Goal: Task Accomplishment & Management: Use online tool/utility

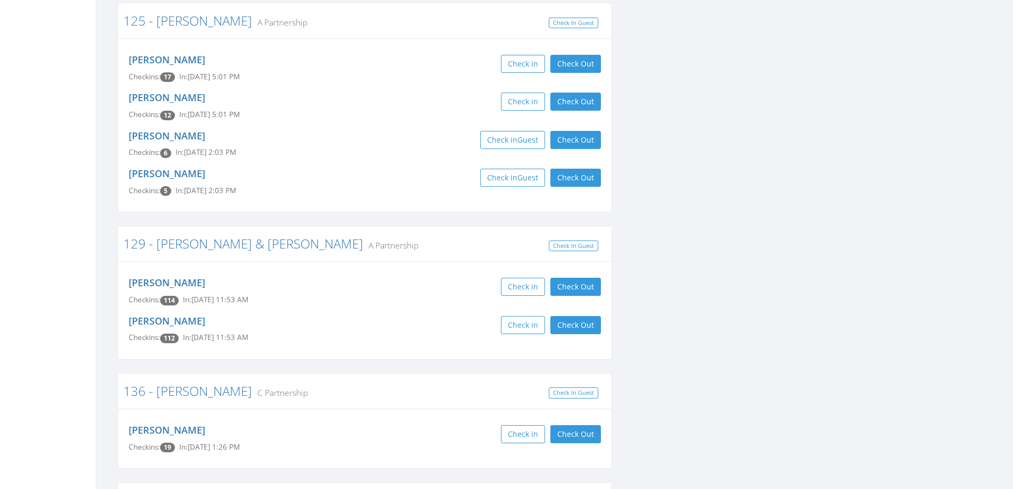
scroll to position [1117, 0]
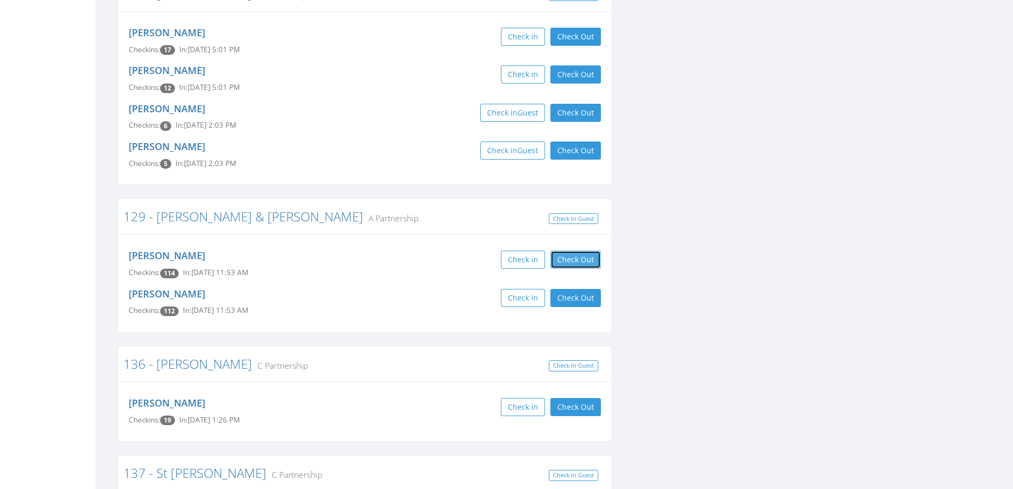
click at [572, 262] on button "Check Out" at bounding box center [576, 260] width 51 height 18
click at [572, 300] on button "Check Out" at bounding box center [576, 298] width 51 height 18
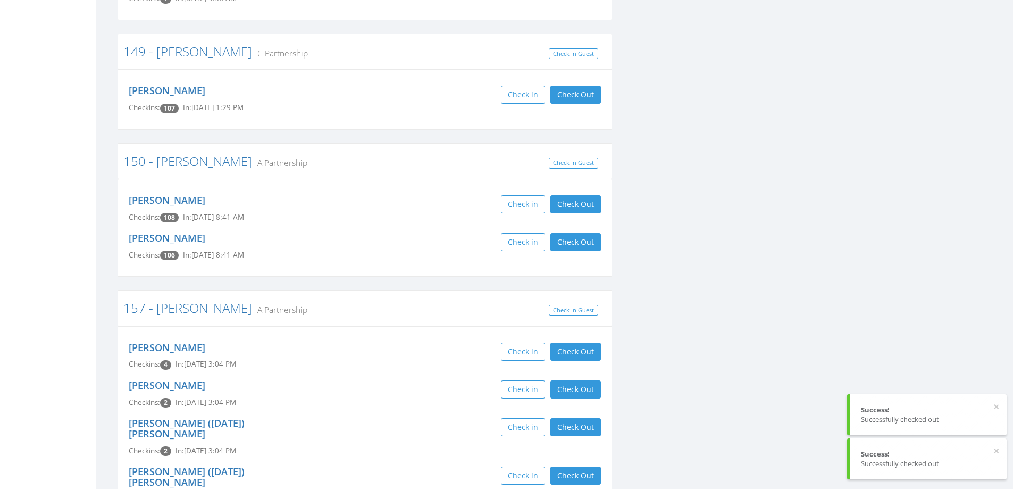
scroll to position [1702, 0]
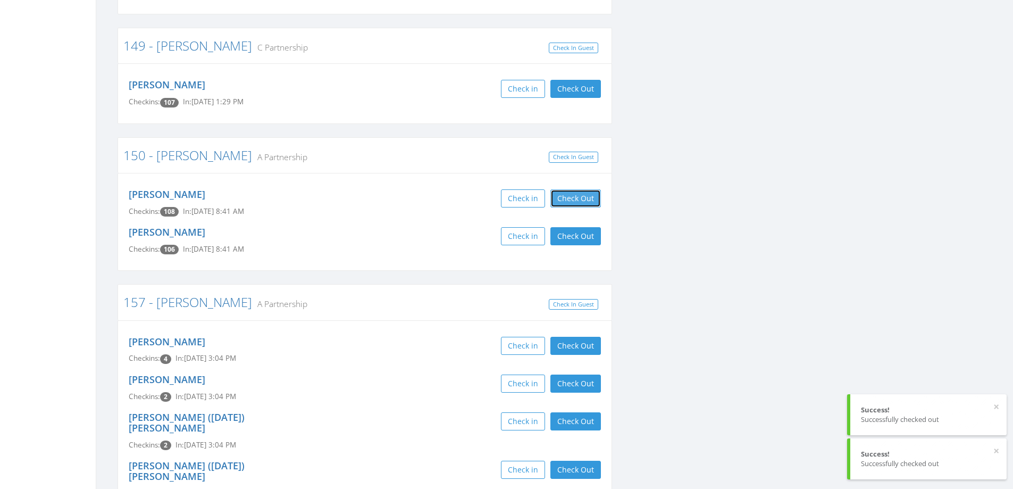
click at [574, 189] on button "Check Out" at bounding box center [576, 198] width 51 height 18
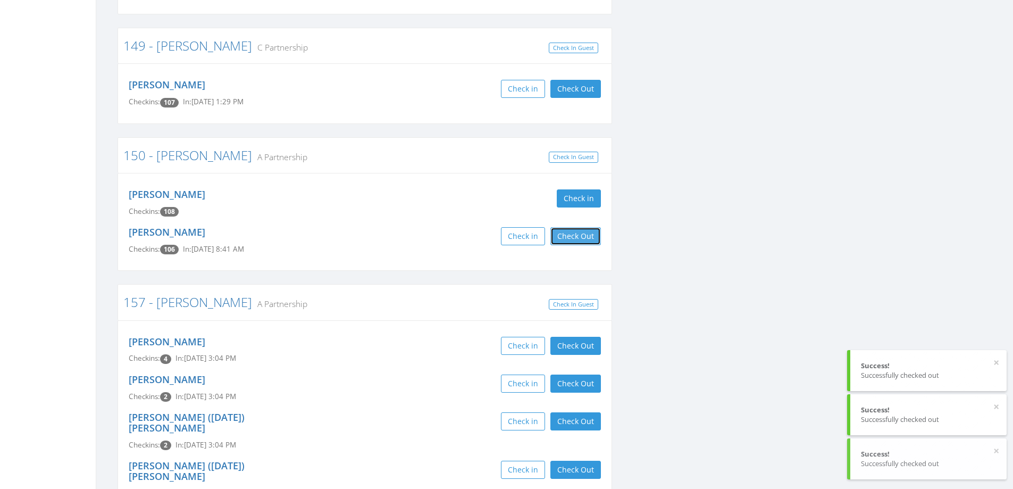
click at [573, 227] on button "Check Out" at bounding box center [576, 236] width 51 height 18
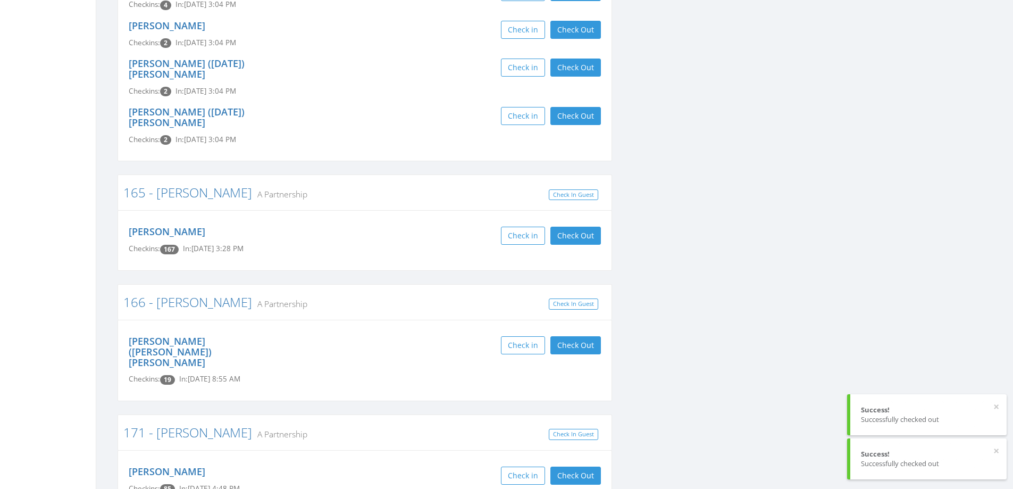
scroll to position [2075, 0]
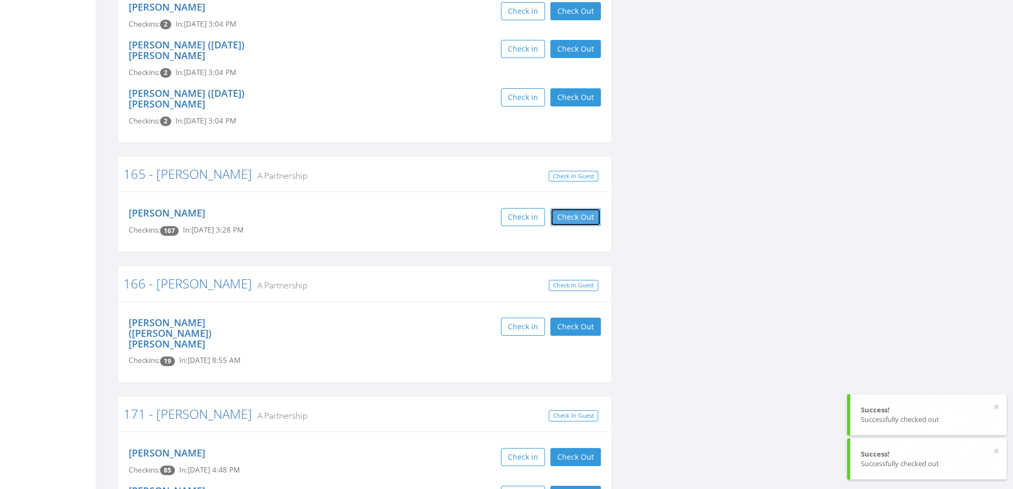
click at [574, 208] on button "Check Out" at bounding box center [576, 217] width 51 height 18
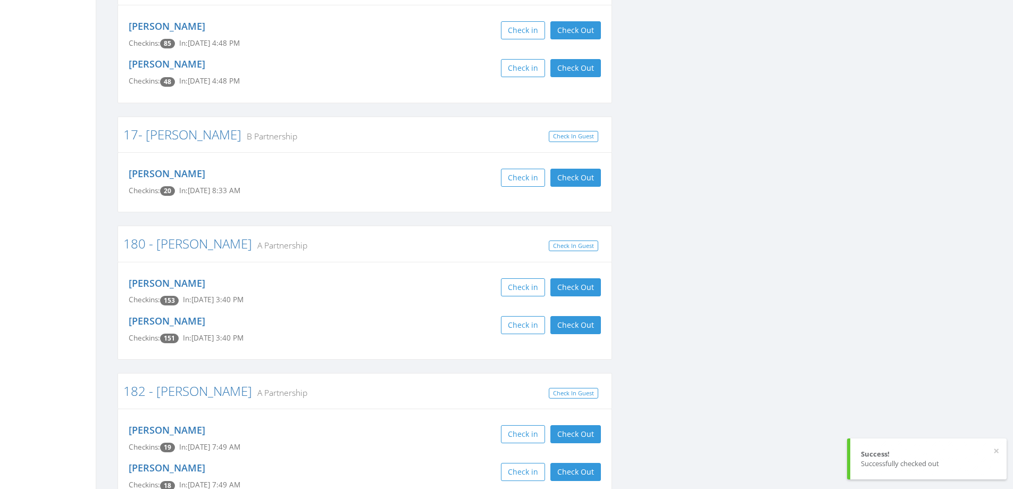
scroll to position [2660, 0]
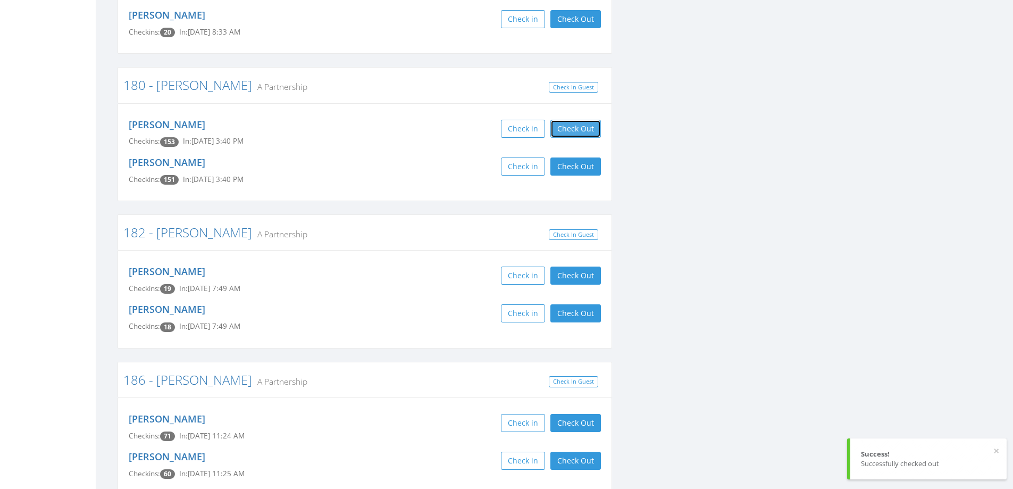
click at [585, 120] on button "Check Out" at bounding box center [576, 129] width 51 height 18
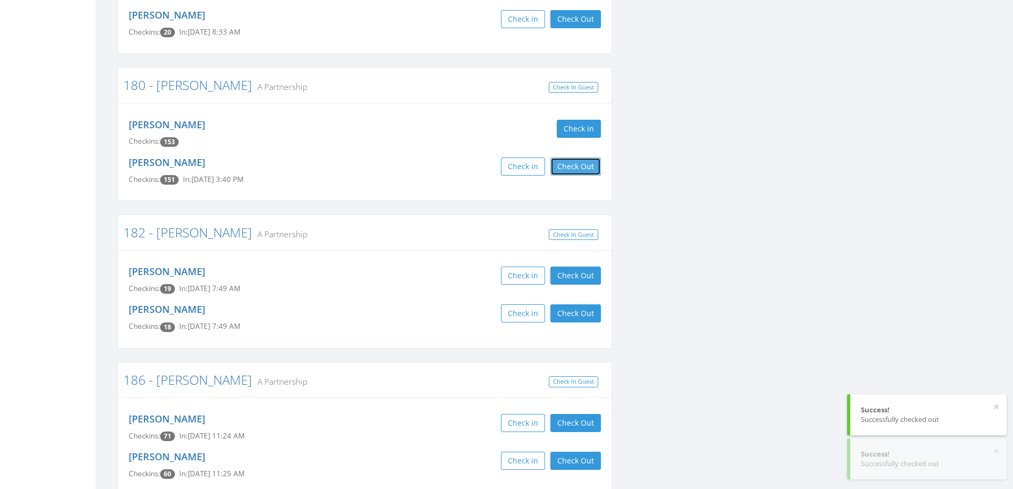
click at [576, 157] on button "Check Out" at bounding box center [576, 166] width 51 height 18
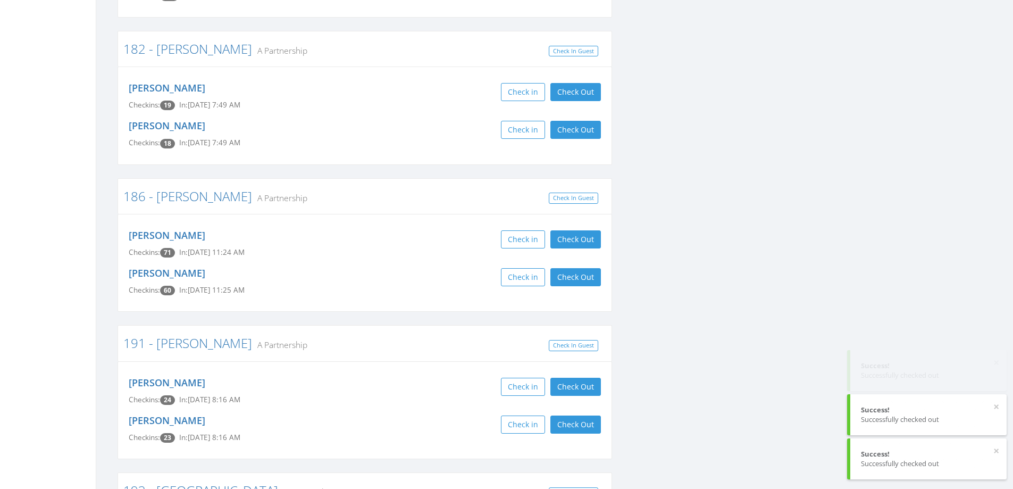
scroll to position [2873, 0]
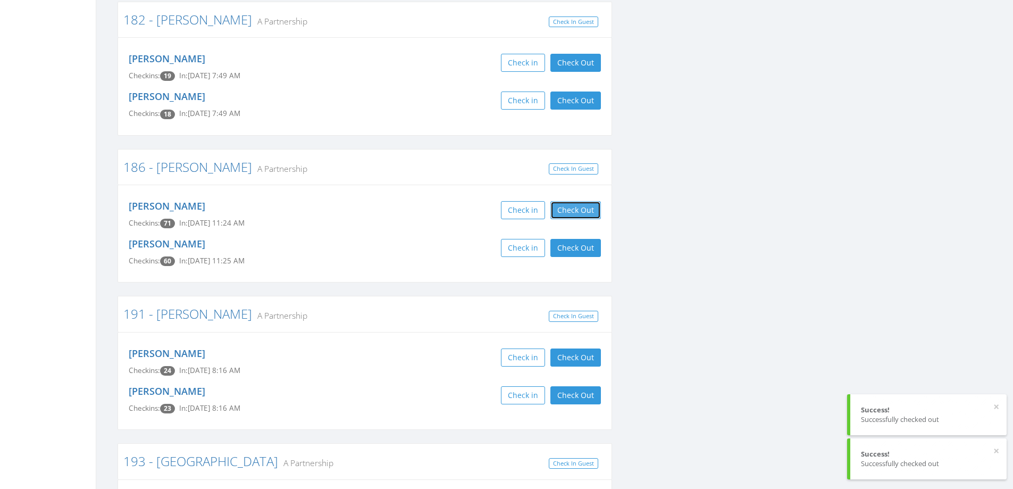
click at [568, 201] on button "Check Out" at bounding box center [576, 210] width 51 height 18
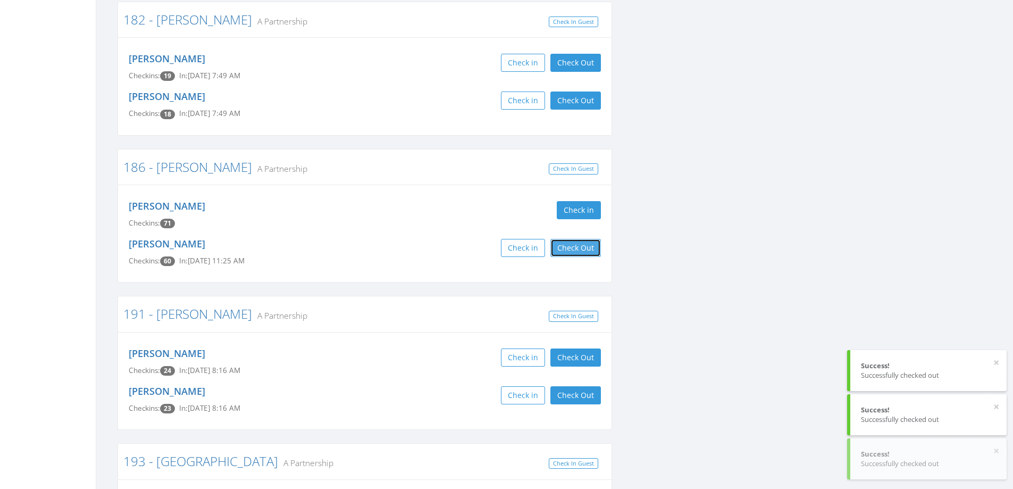
click at [566, 239] on button "Check Out" at bounding box center [576, 248] width 51 height 18
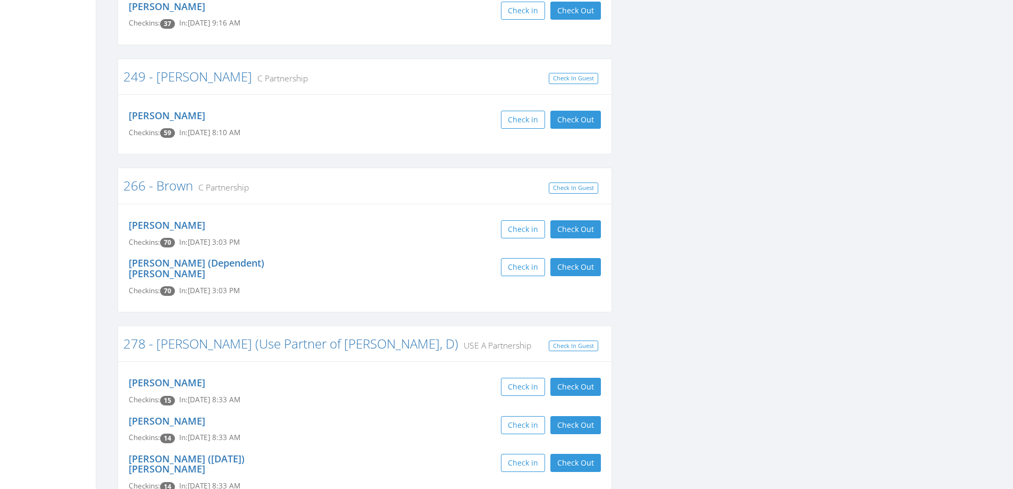
scroll to position [4203, 0]
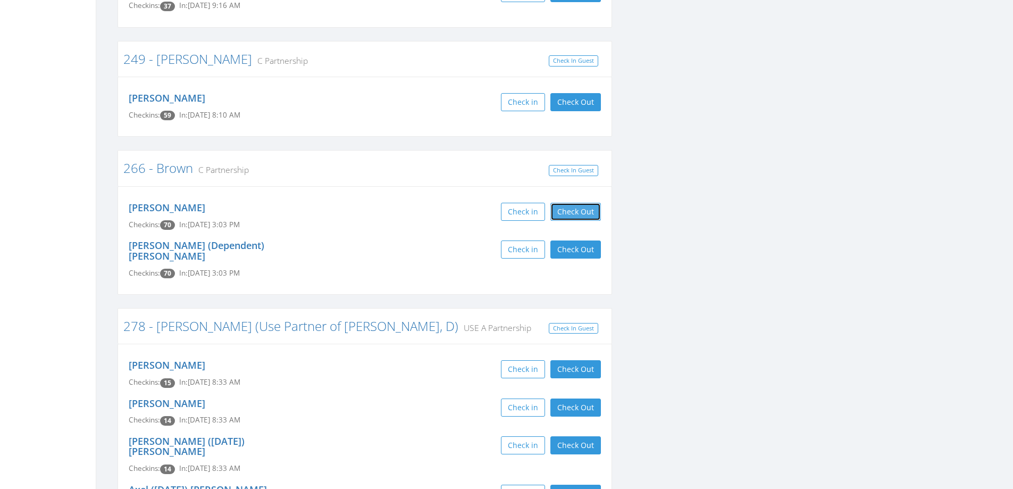
click at [574, 203] on button "Check Out" at bounding box center [576, 212] width 51 height 18
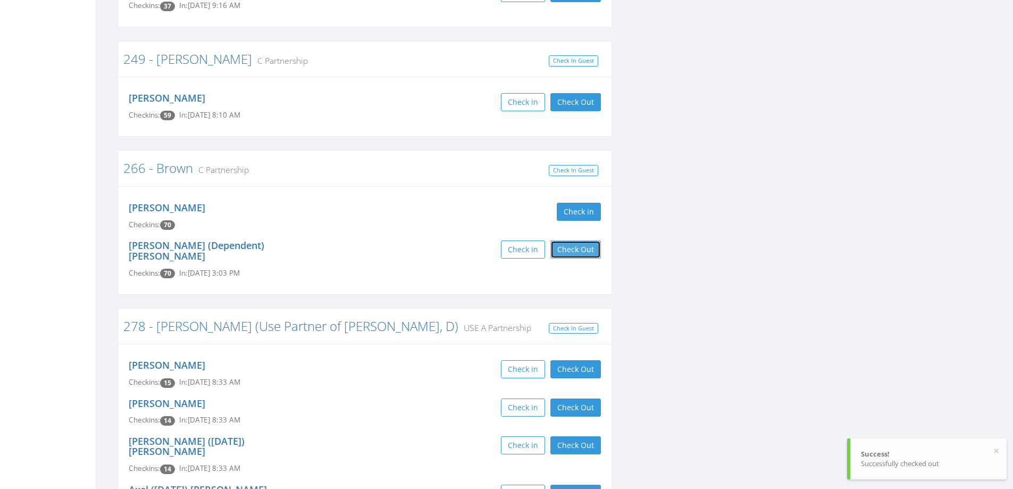
click at [574, 240] on button "Check Out" at bounding box center [576, 249] width 51 height 18
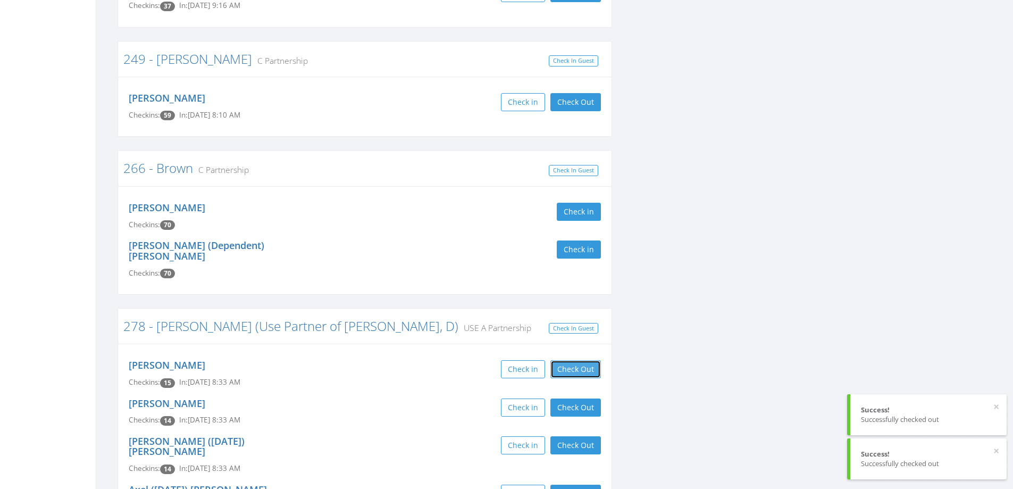
click at [563, 360] on button "Check Out" at bounding box center [576, 369] width 51 height 18
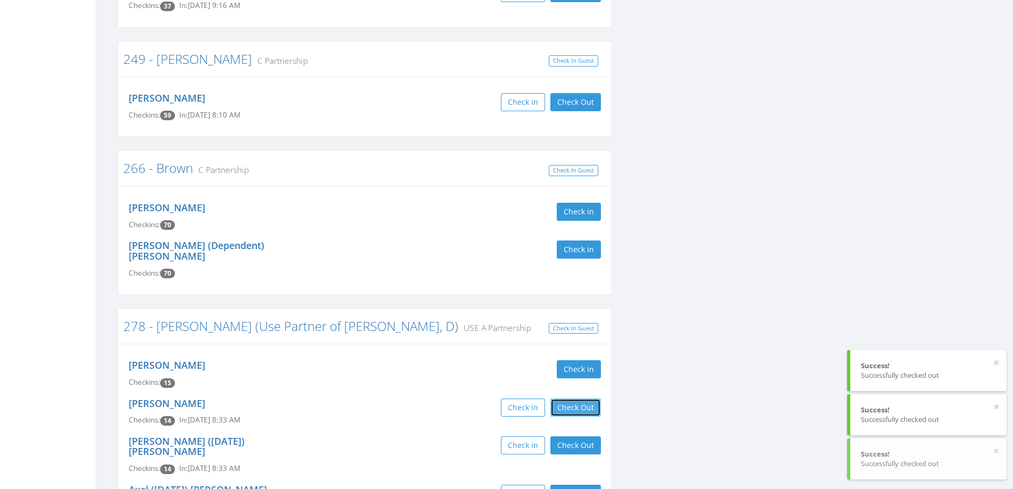
click at [563, 398] on button "Check Out" at bounding box center [576, 407] width 51 height 18
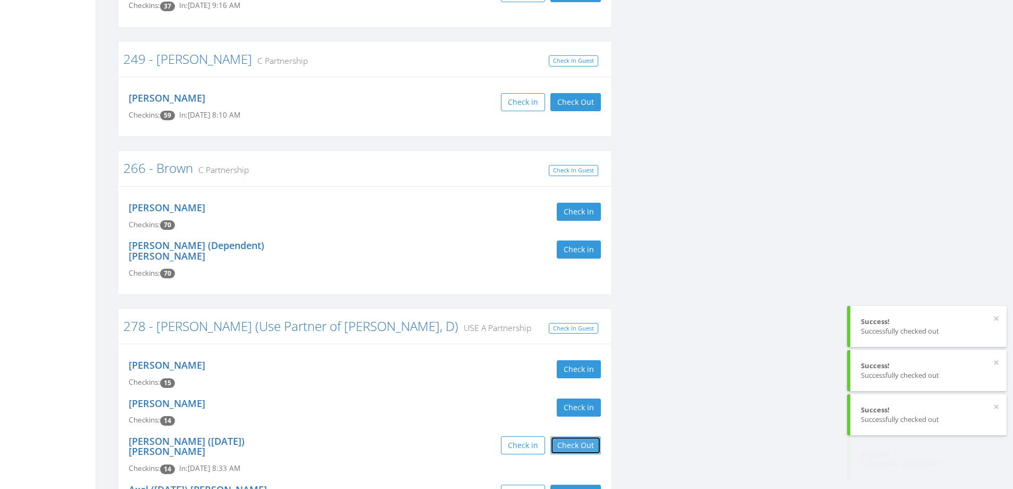
click at [578, 436] on button "Check Out" at bounding box center [576, 445] width 51 height 18
click at [583, 485] on button "Check Out" at bounding box center [576, 494] width 51 height 18
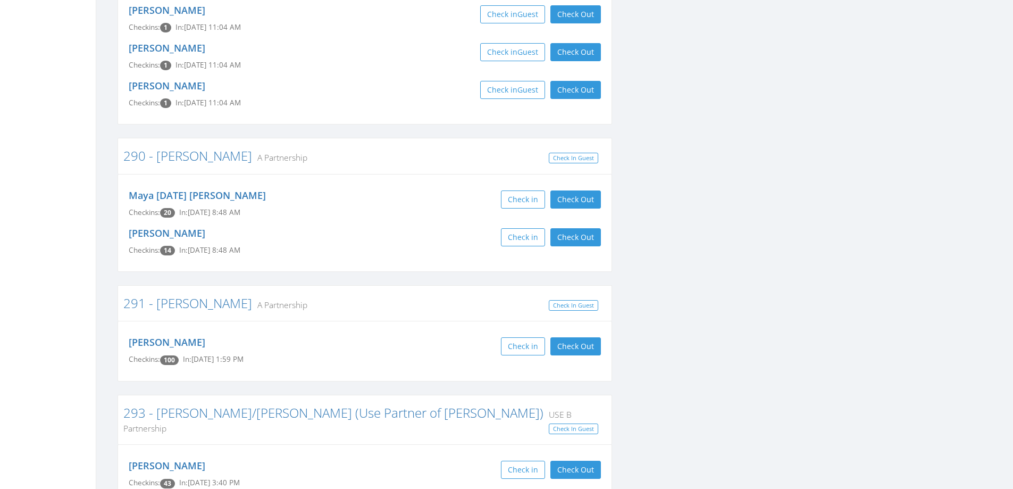
scroll to position [5320, 0]
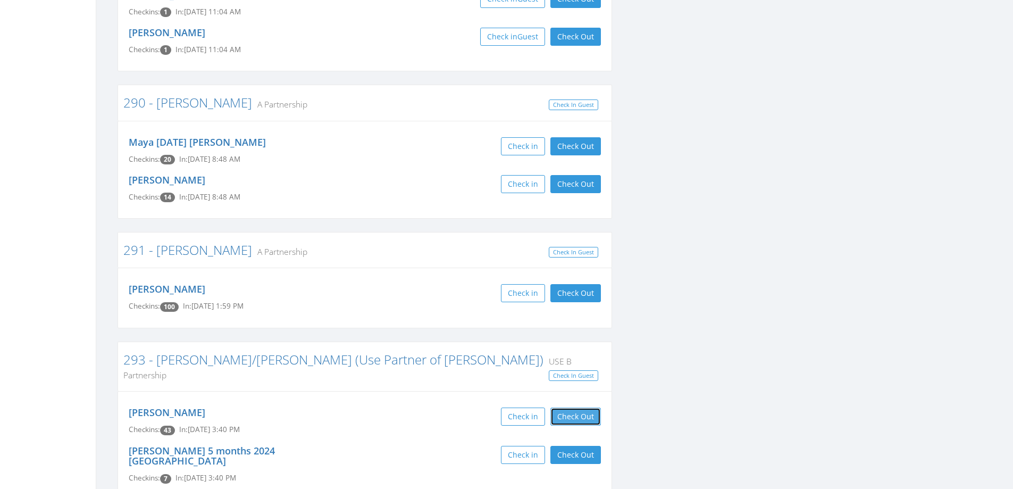
click at [570, 408] on button "Check Out" at bounding box center [576, 417] width 51 height 18
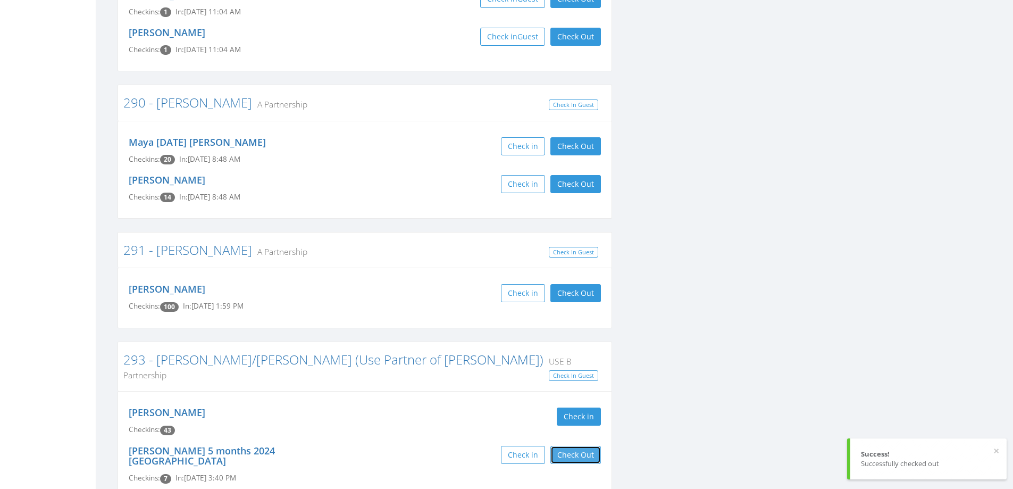
click at [572, 446] on button "Check Out" at bounding box center [576, 455] width 51 height 18
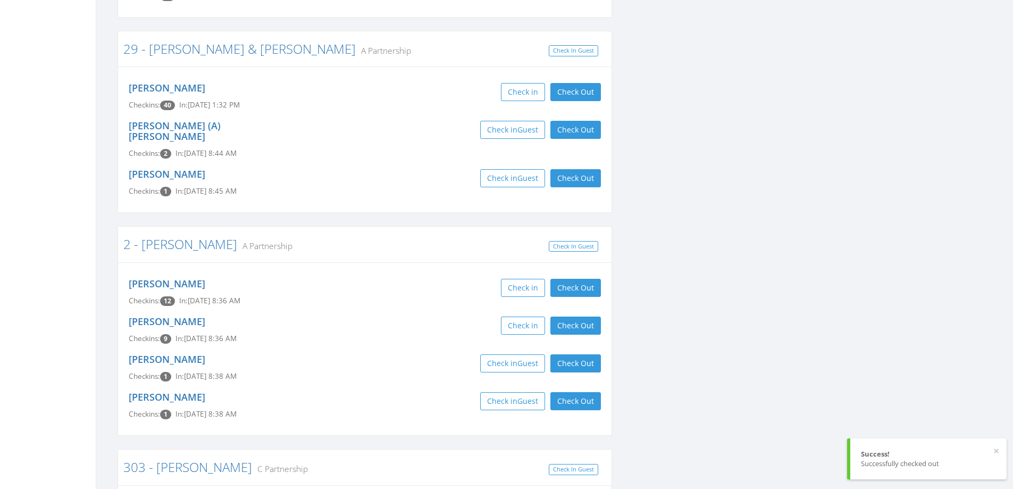
scroll to position [6012, 0]
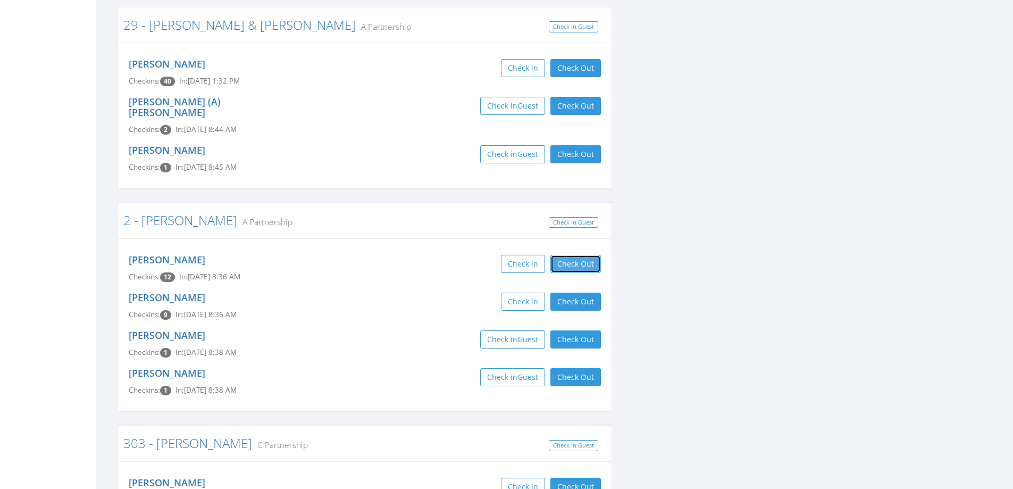
click at [586, 255] on button "Check Out" at bounding box center [576, 264] width 51 height 18
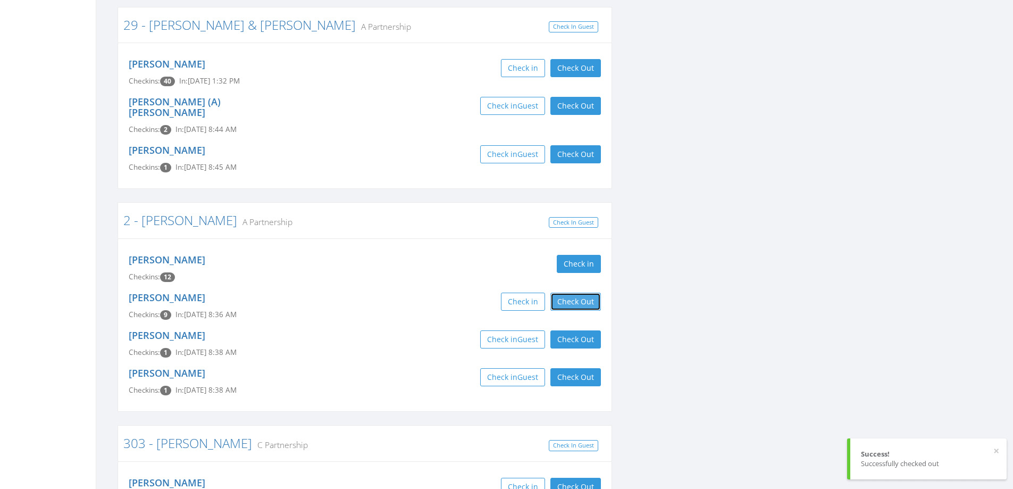
click at [583, 293] on button "Check Out" at bounding box center [576, 302] width 51 height 18
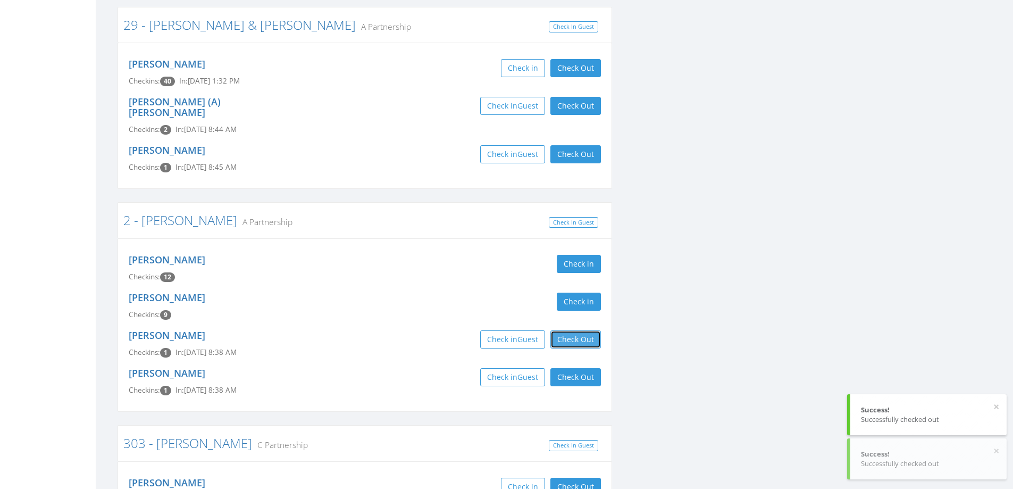
click at [584, 330] on button "Check Out" at bounding box center [576, 339] width 51 height 18
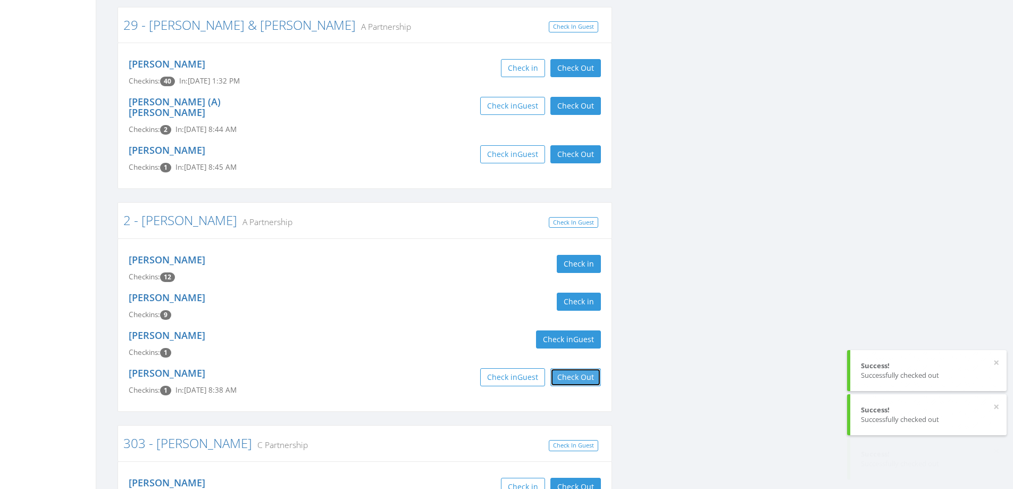
click at [584, 368] on button "Check Out" at bounding box center [576, 377] width 51 height 18
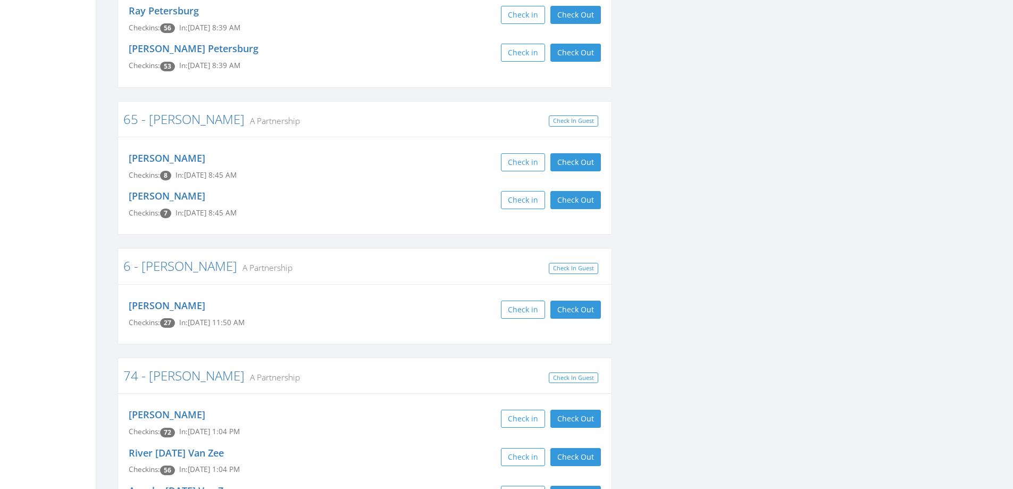
scroll to position [7927, 0]
click at [577, 300] on button "Check Out" at bounding box center [576, 309] width 51 height 18
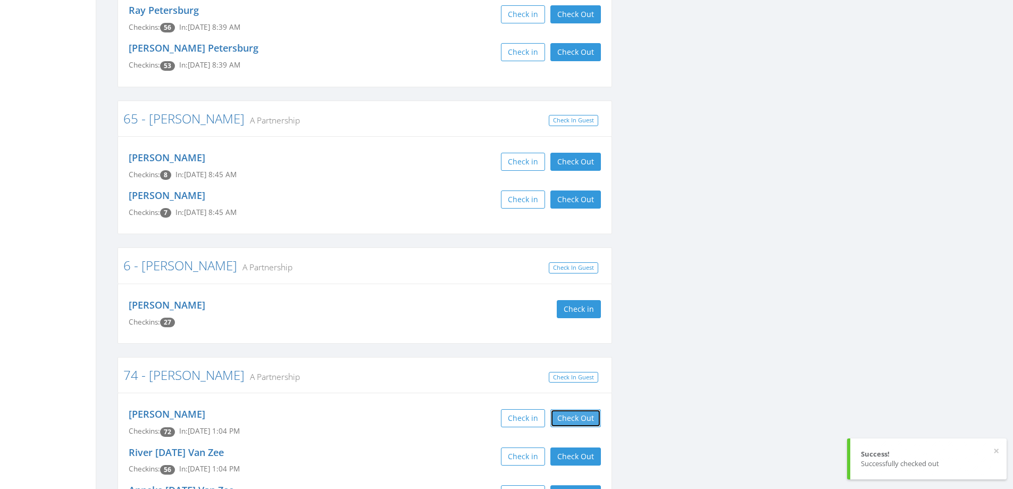
drag, startPoint x: 573, startPoint y: 285, endPoint x: 573, endPoint y: 315, distance: 29.8
click at [573, 409] on button "Check Out" at bounding box center [576, 418] width 51 height 18
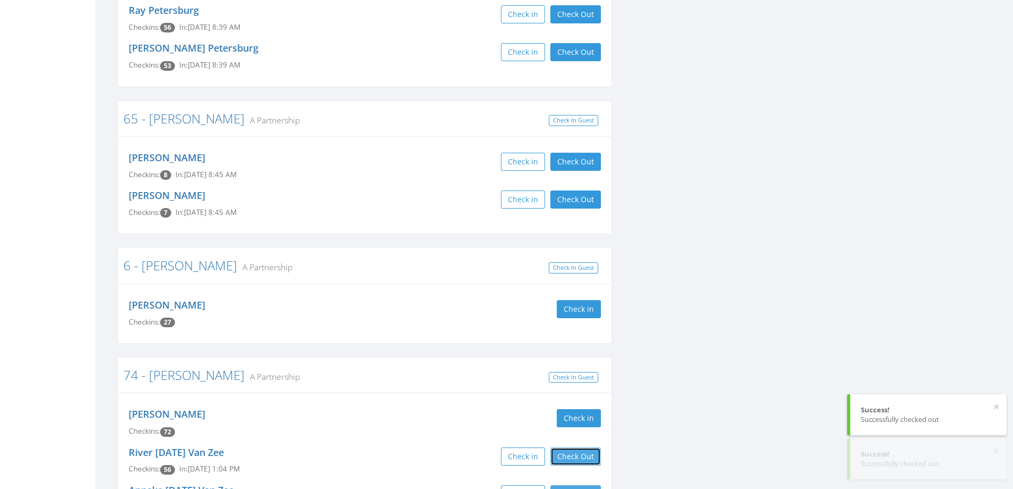
drag, startPoint x: 570, startPoint y: 326, endPoint x: 575, endPoint y: 361, distance: 35.4
click at [570, 447] on button "Check Out" at bounding box center [576, 456] width 51 height 18
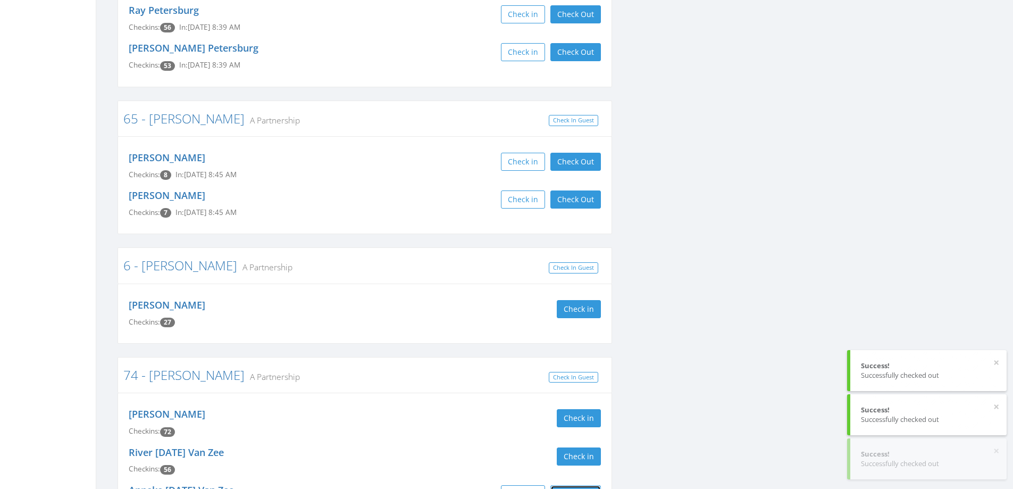
click at [575, 485] on button "Check Out" at bounding box center [576, 494] width 51 height 18
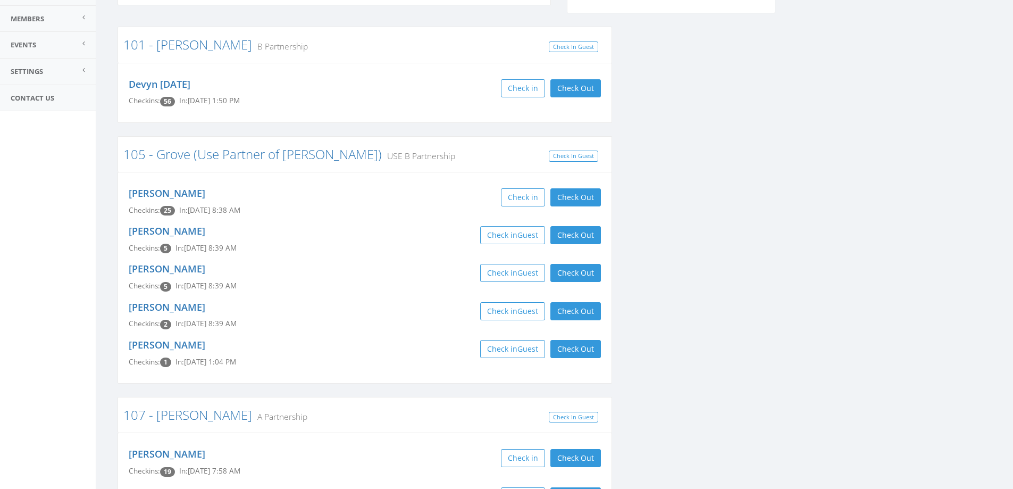
scroll to position [65, 0]
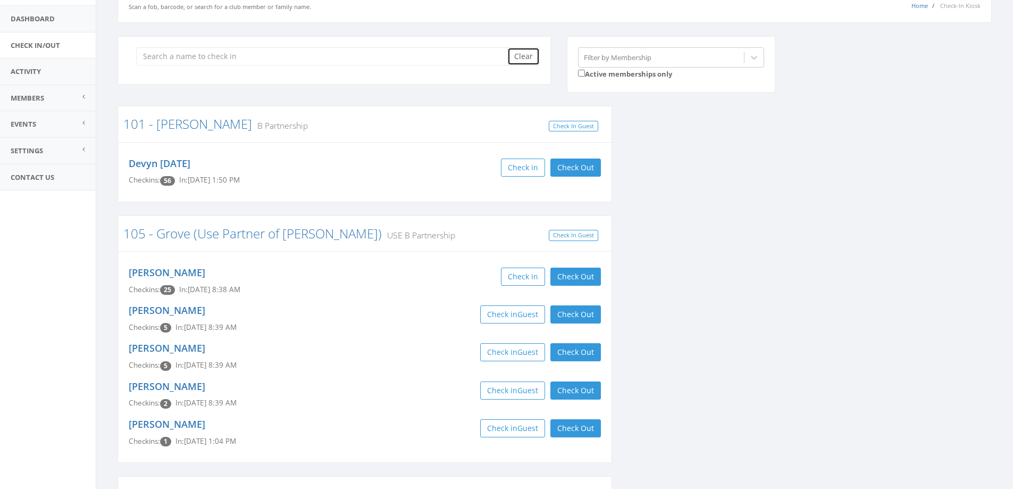
click at [528, 55] on button "Clear" at bounding box center [524, 56] width 32 height 18
click at [39, 17] on link "Dashboard" at bounding box center [48, 19] width 96 height 26
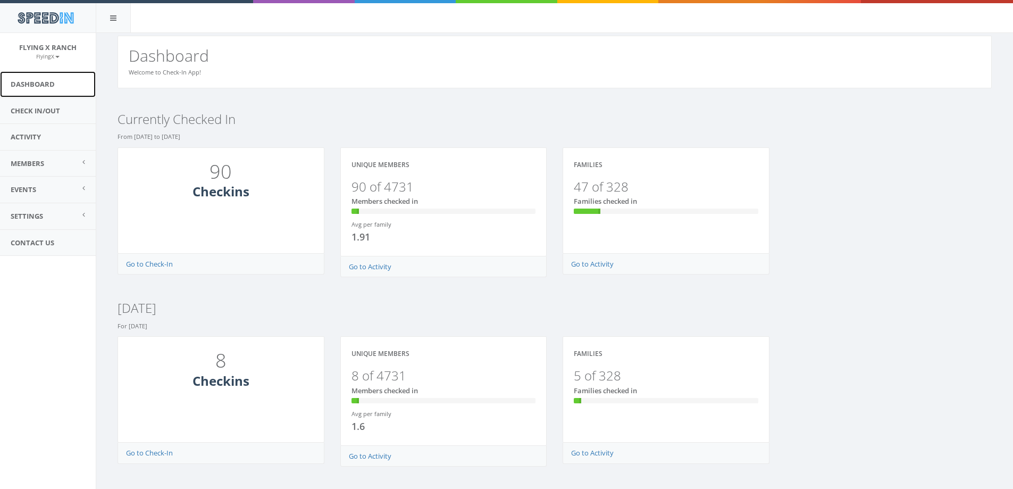
click at [42, 83] on link "Dashboard" at bounding box center [48, 84] width 96 height 26
click at [51, 107] on link "Check In/Out" at bounding box center [48, 111] width 96 height 26
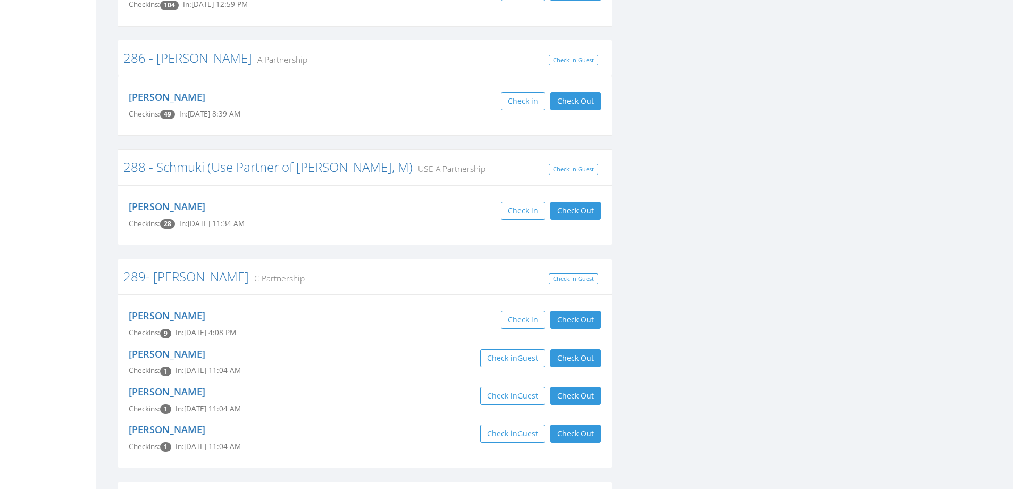
scroll to position [3937, 0]
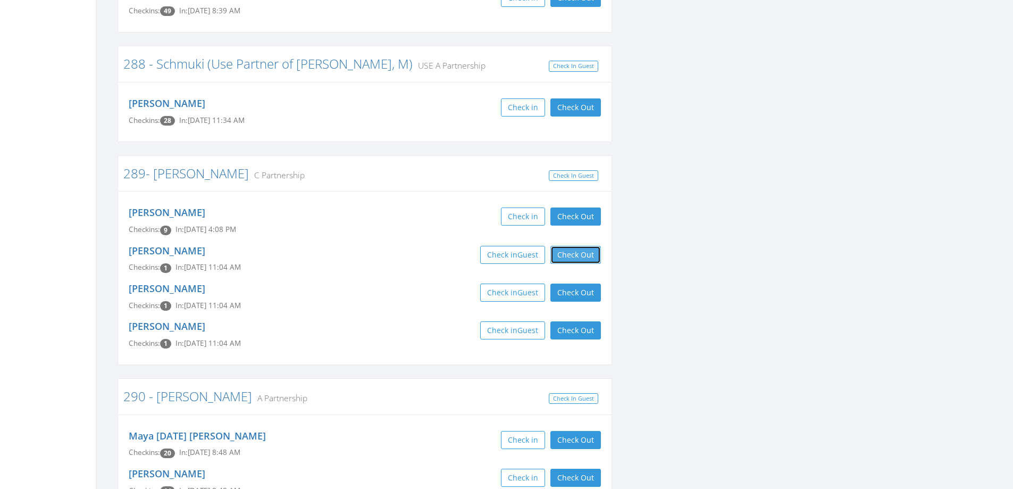
click at [581, 246] on button "Check Out" at bounding box center [576, 255] width 51 height 18
click at [585, 284] on button "Check Out" at bounding box center [576, 293] width 51 height 18
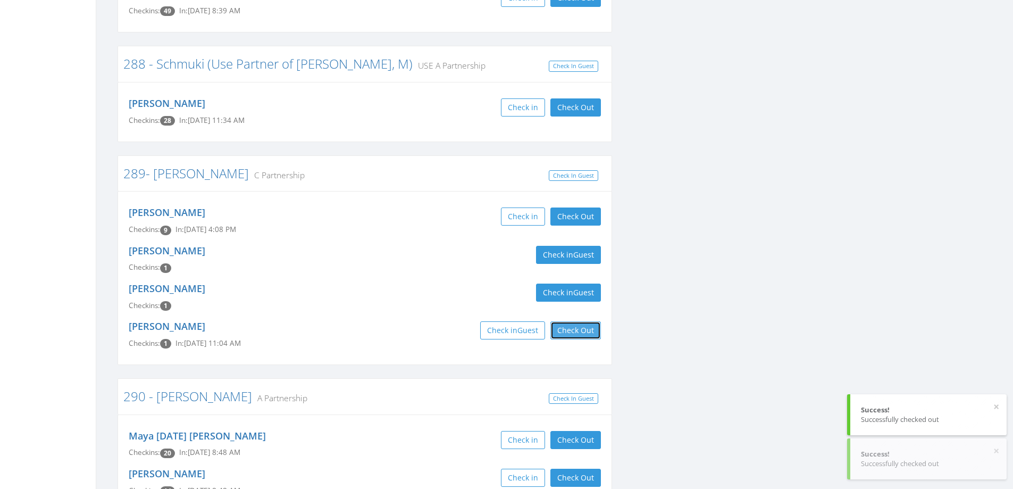
click at [583, 321] on button "Check Out" at bounding box center [576, 330] width 51 height 18
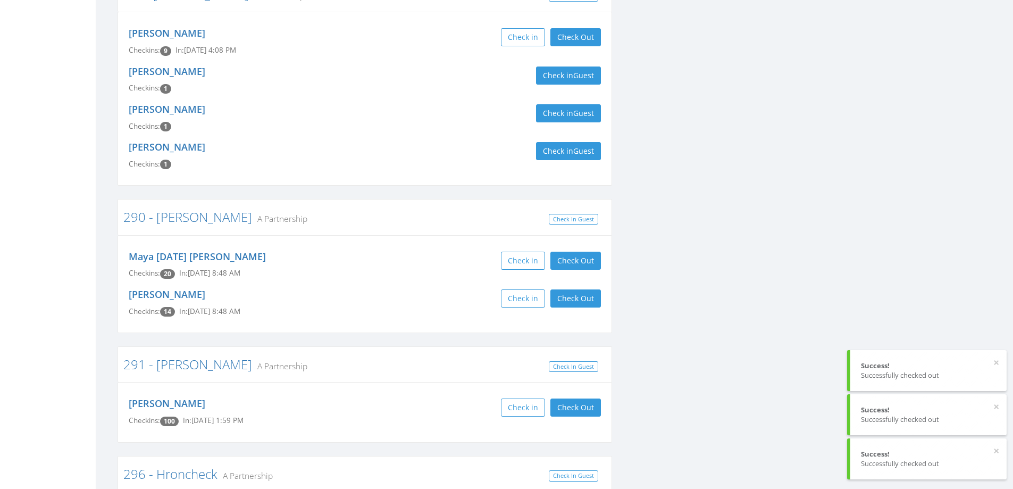
scroll to position [4150, 0]
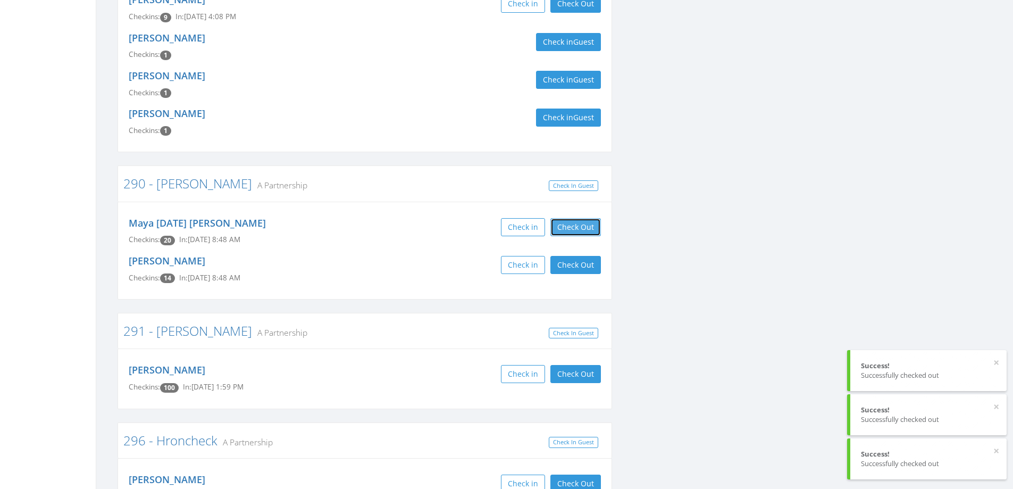
click at [569, 218] on button "Check Out" at bounding box center [576, 227] width 51 height 18
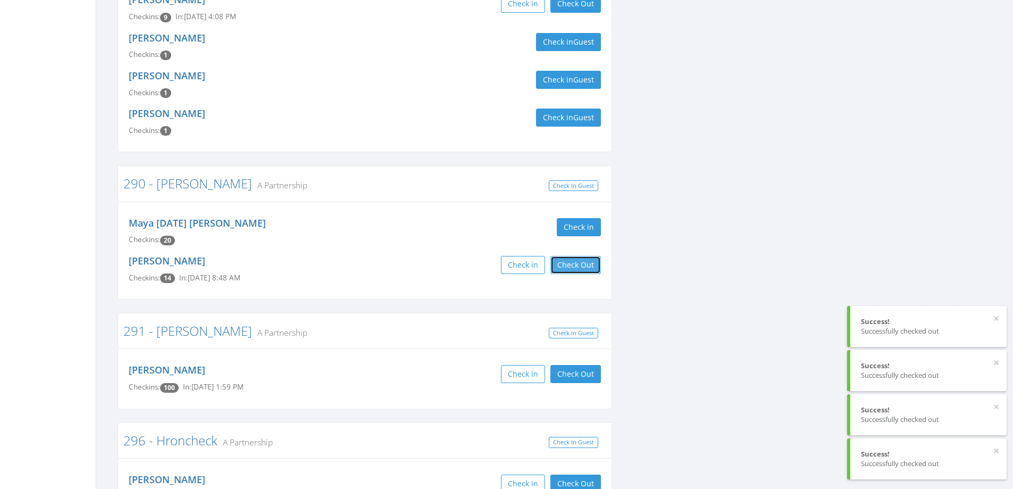
click at [572, 256] on button "Check Out" at bounding box center [576, 265] width 51 height 18
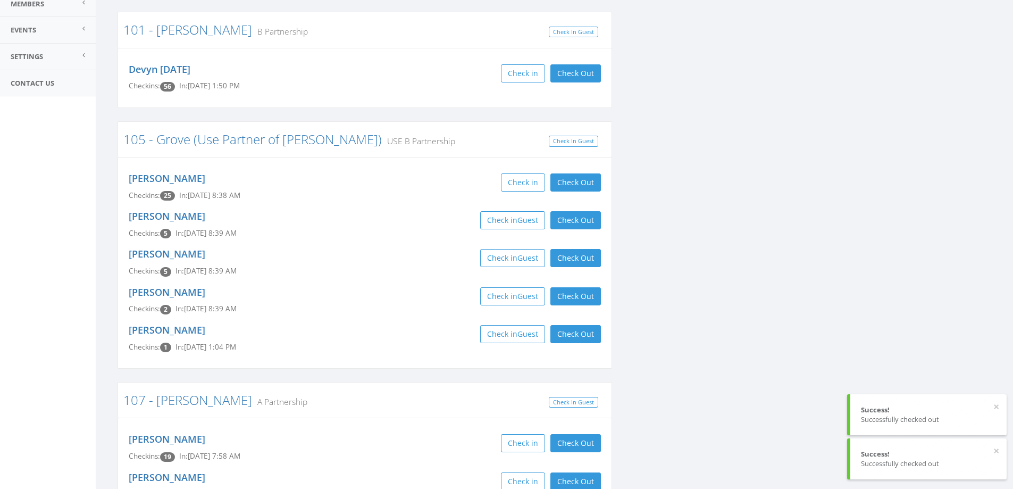
scroll to position [0, 0]
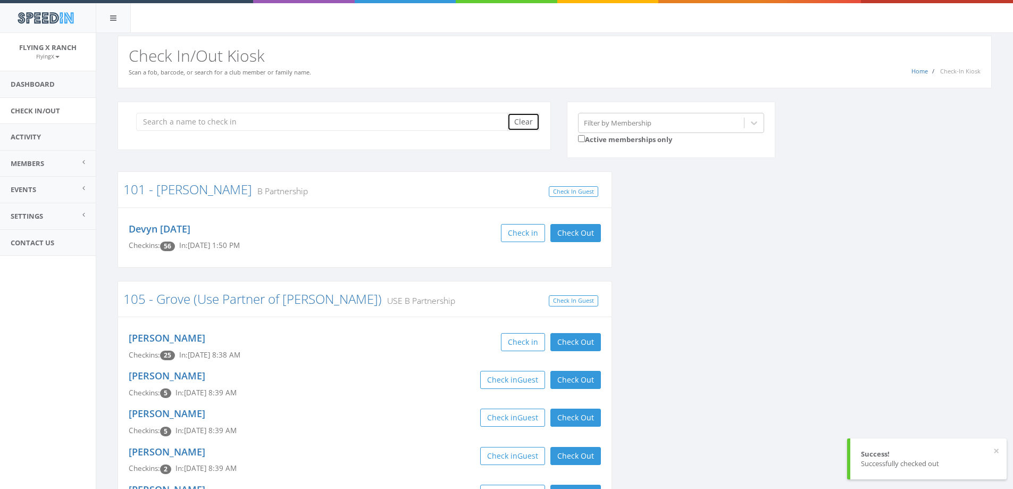
click at [518, 123] on button "Clear" at bounding box center [524, 122] width 32 height 18
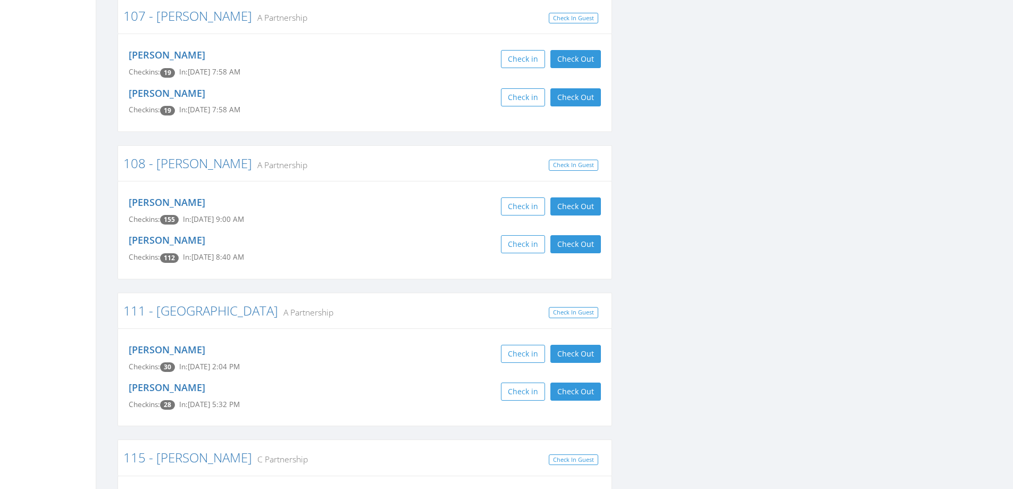
scroll to position [585, 0]
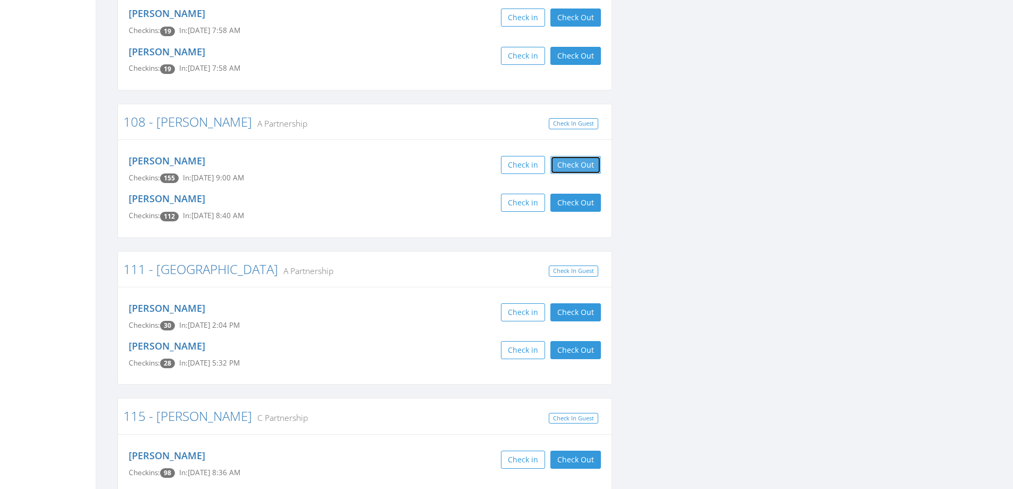
click at [583, 171] on button "Check Out" at bounding box center [576, 165] width 51 height 18
click at [576, 201] on button "Check Out" at bounding box center [576, 203] width 51 height 18
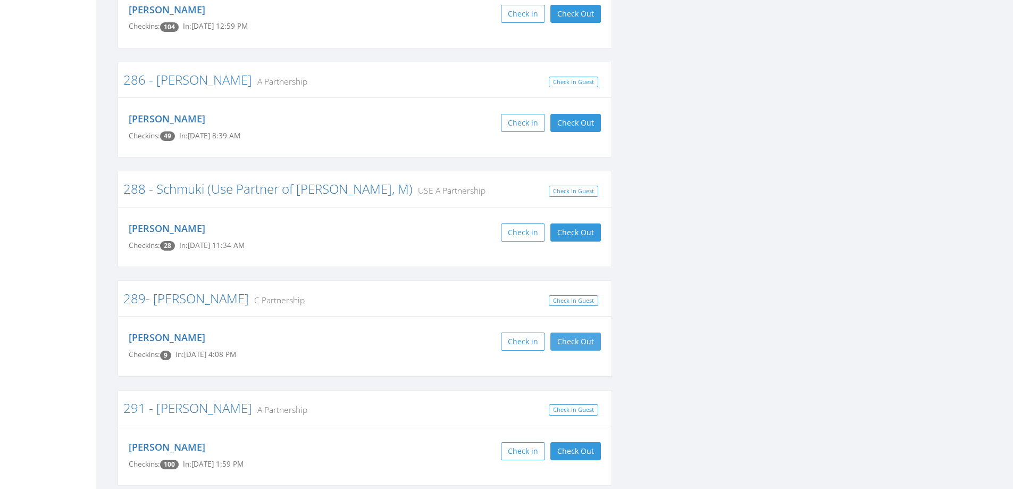
scroll to position [3830, 0]
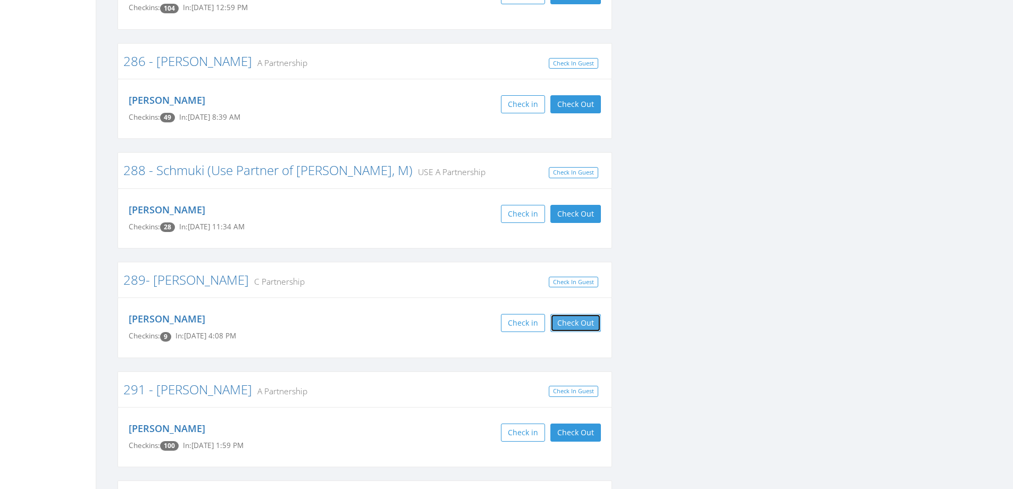
click at [597, 314] on button "Check Out" at bounding box center [576, 323] width 51 height 18
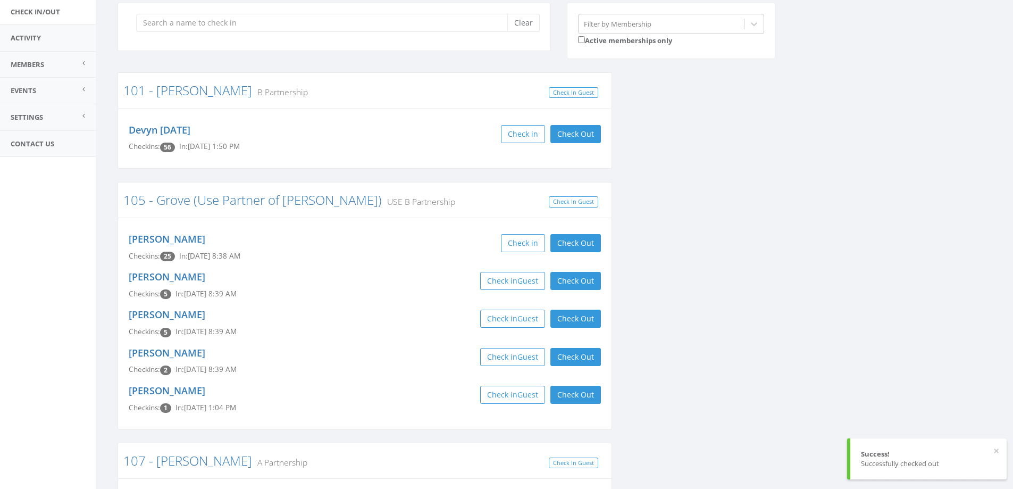
scroll to position [0, 0]
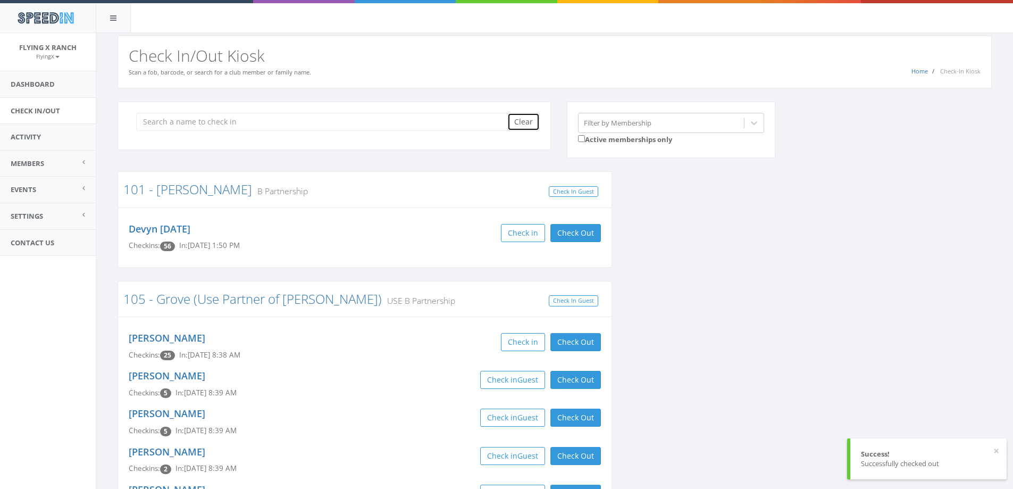
click at [518, 124] on button "Clear" at bounding box center [524, 122] width 32 height 18
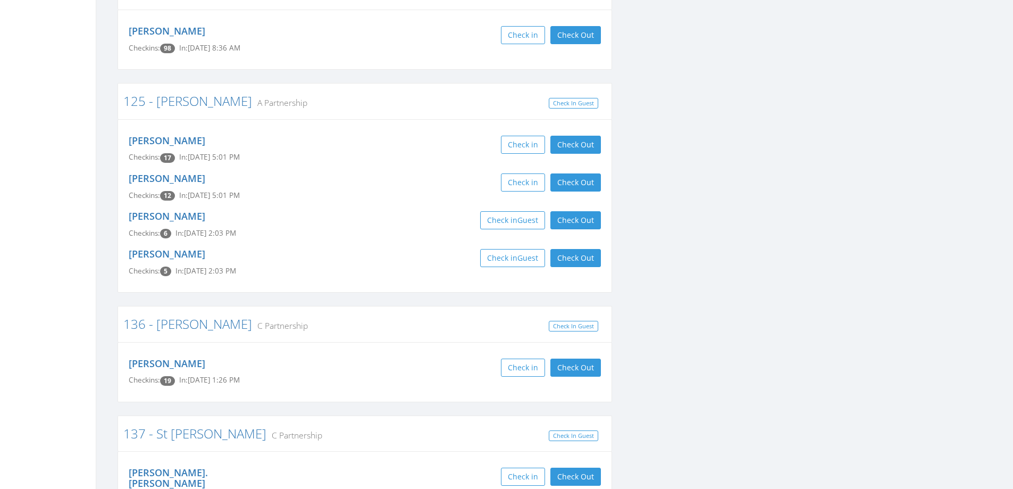
scroll to position [958, 0]
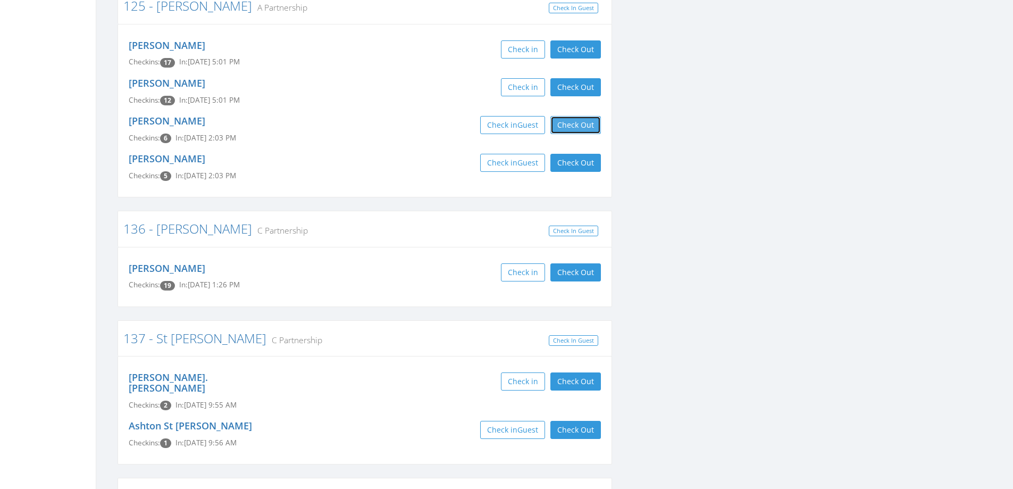
click at [586, 127] on button "Check Out" at bounding box center [576, 125] width 51 height 18
click at [586, 160] on button "Check Out" at bounding box center [576, 163] width 51 height 18
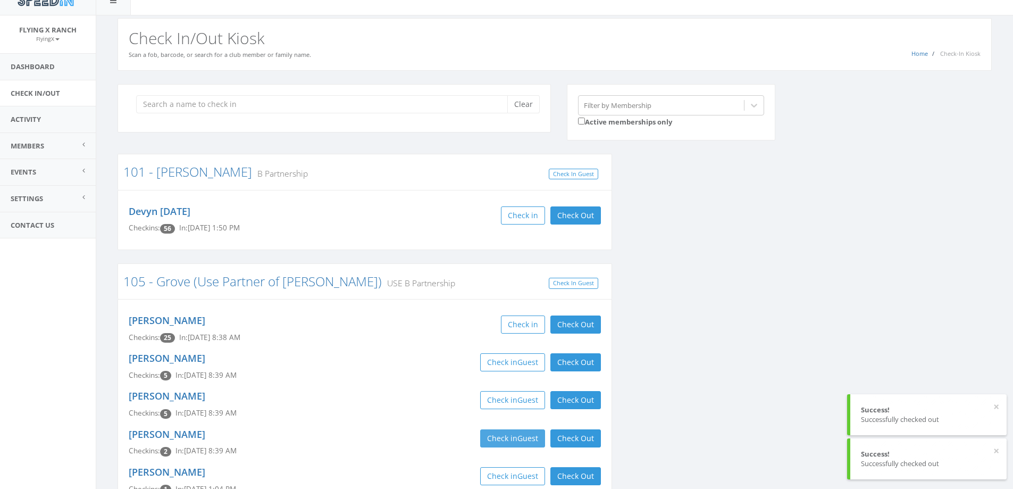
scroll to position [0, 0]
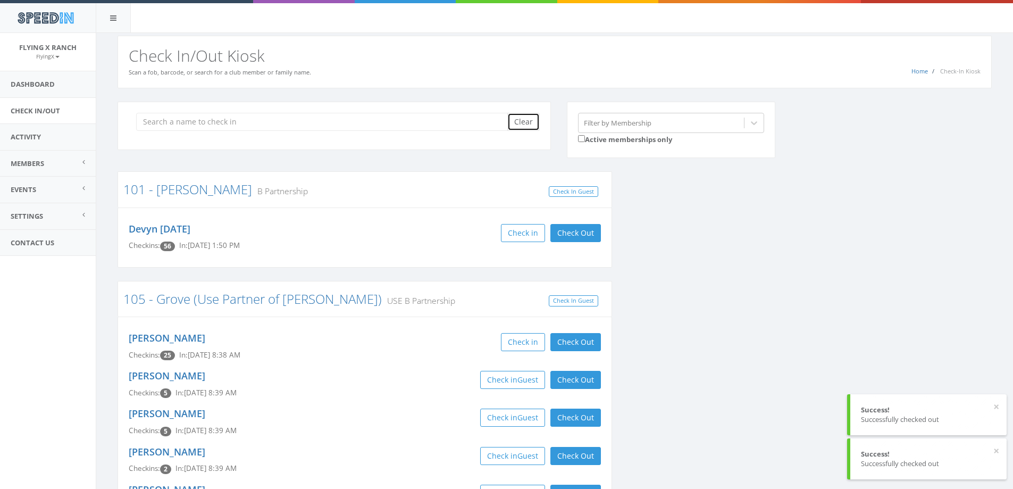
click at [529, 121] on button "Clear" at bounding box center [524, 122] width 32 height 18
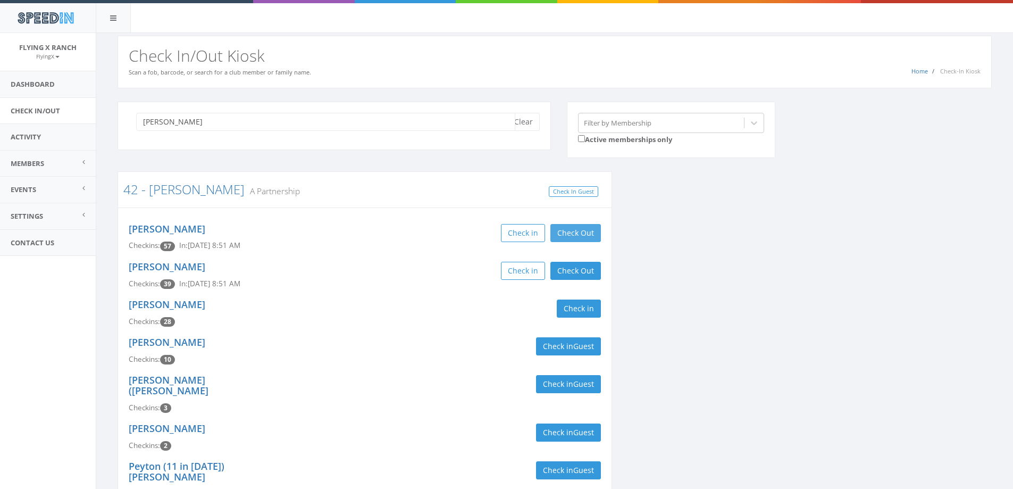
type input "otto"
click at [574, 227] on button "Check Out" at bounding box center [576, 233] width 51 height 18
click at [575, 275] on button "Check Out" at bounding box center [576, 271] width 51 height 18
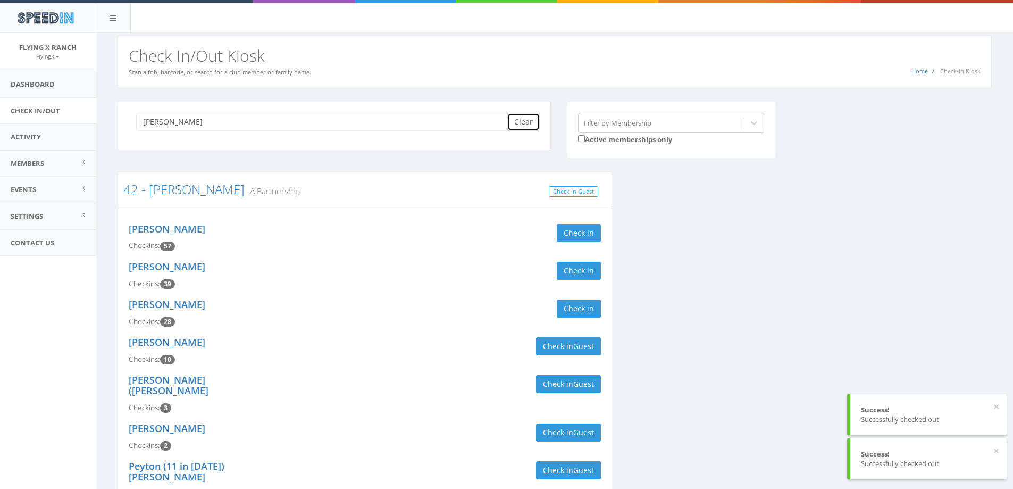
click at [517, 126] on button "Clear" at bounding box center [524, 122] width 32 height 18
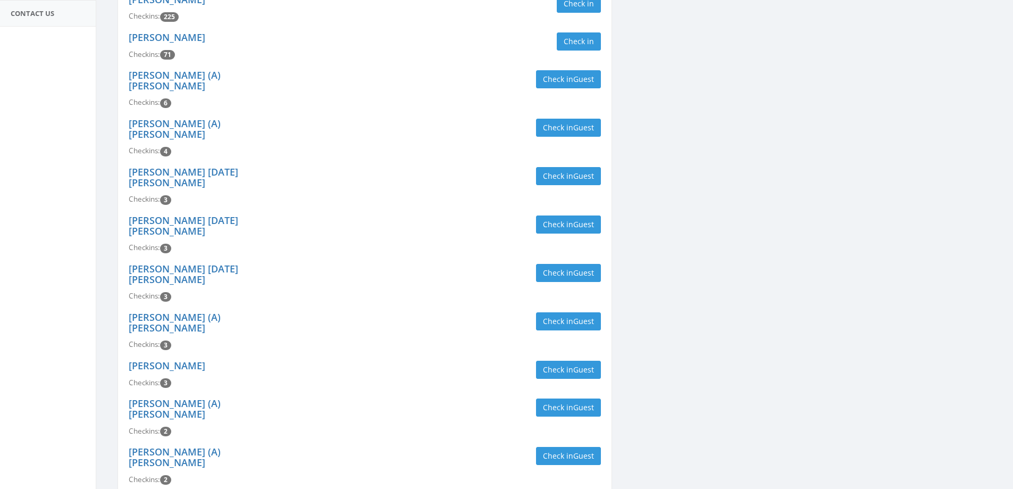
scroll to position [160, 0]
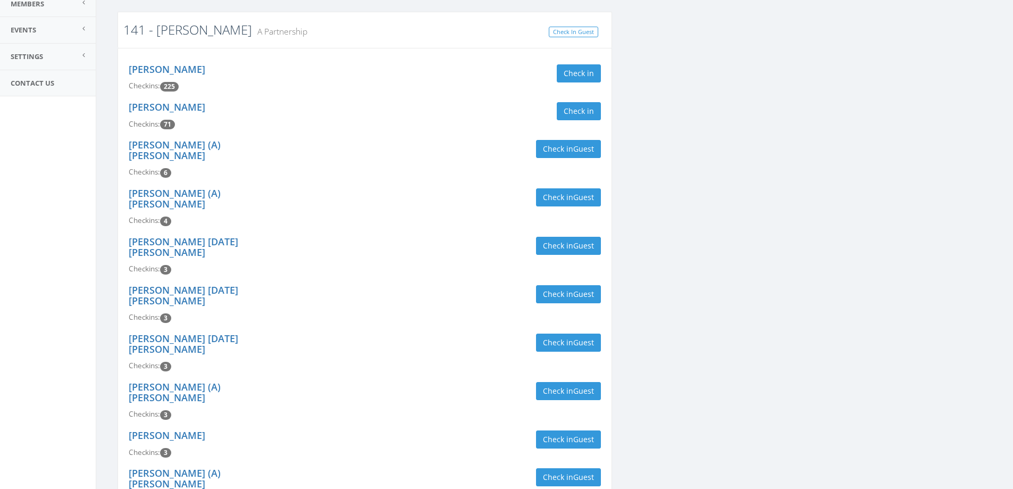
type input "gigue"
click at [161, 27] on link "141 - Giguere" at bounding box center [187, 30] width 129 height 18
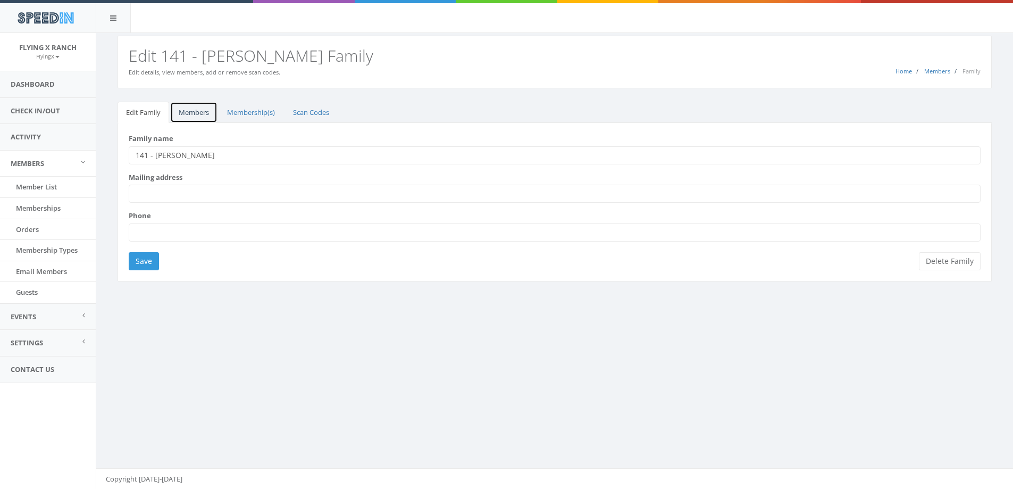
click at [194, 115] on link "Members" at bounding box center [193, 113] width 47 height 22
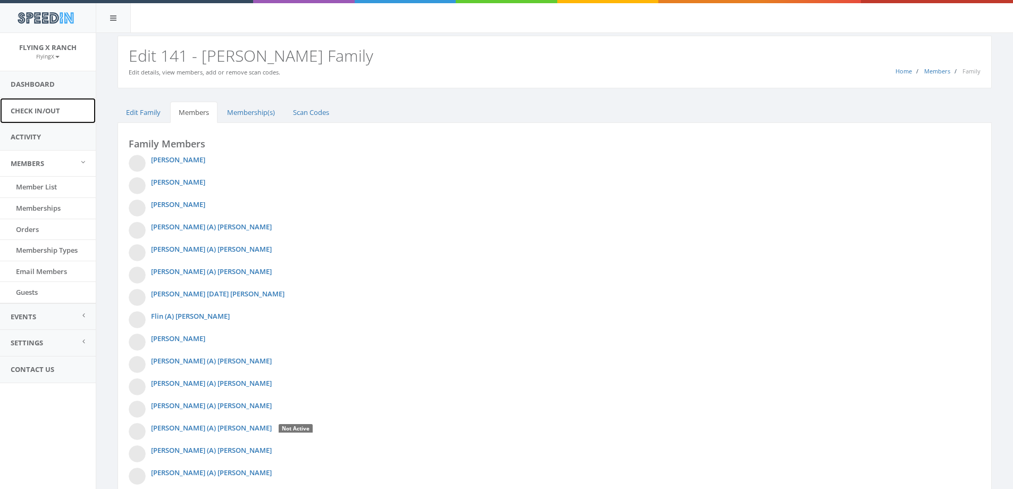
click at [38, 105] on link "Check In/Out" at bounding box center [48, 111] width 96 height 26
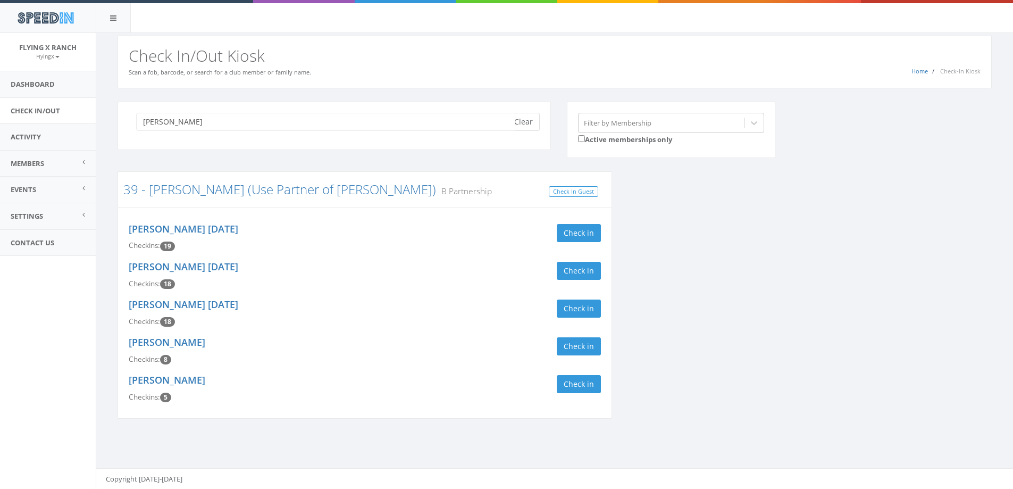
type input "graham"
click at [530, 125] on button "Clear" at bounding box center [524, 122] width 32 height 18
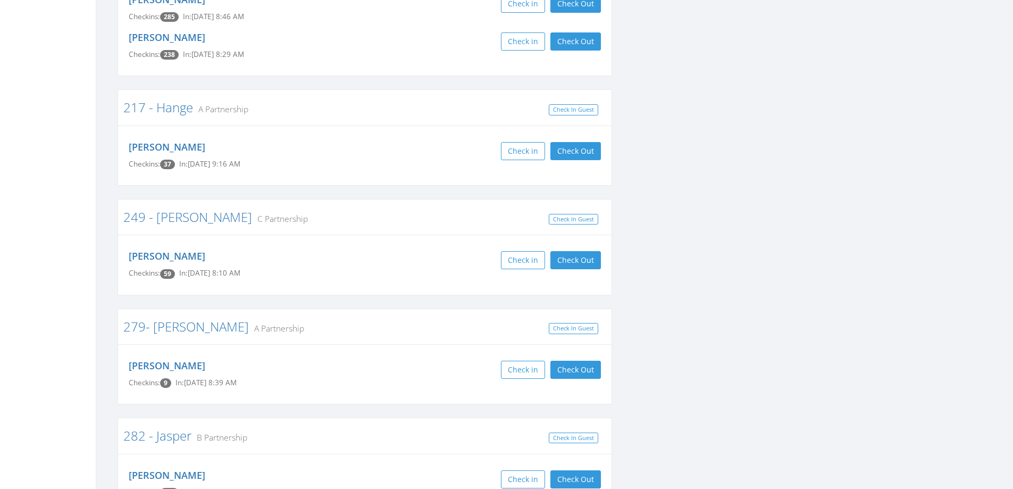
scroll to position [3139, 0]
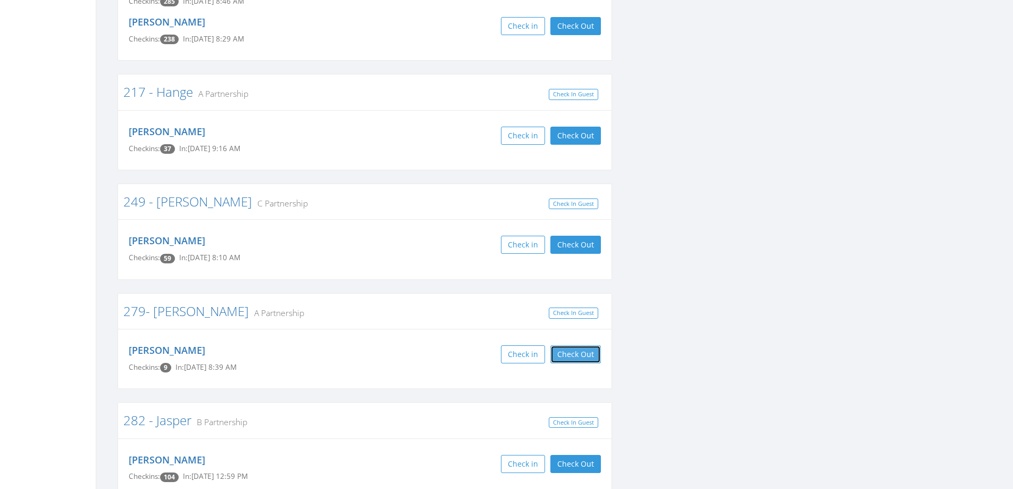
click at [564, 345] on button "Check Out" at bounding box center [576, 354] width 51 height 18
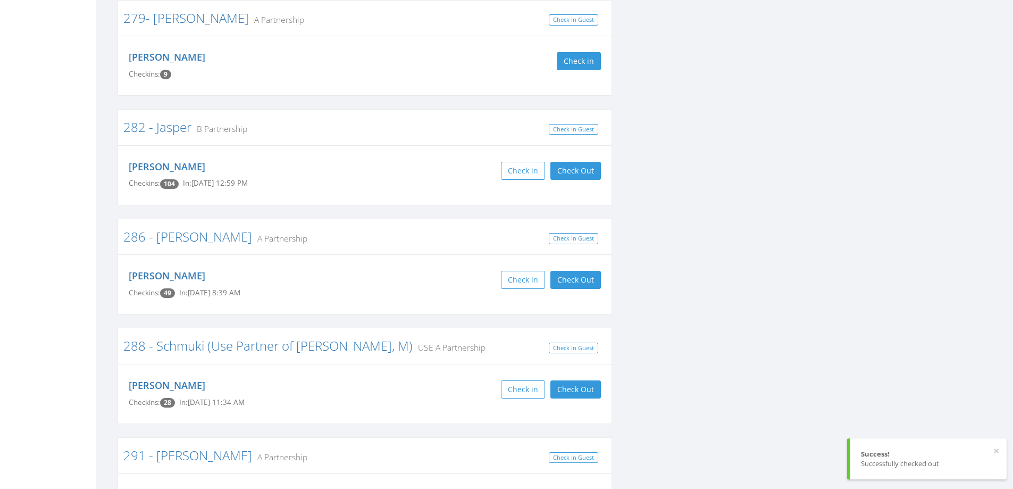
scroll to position [3458, 0]
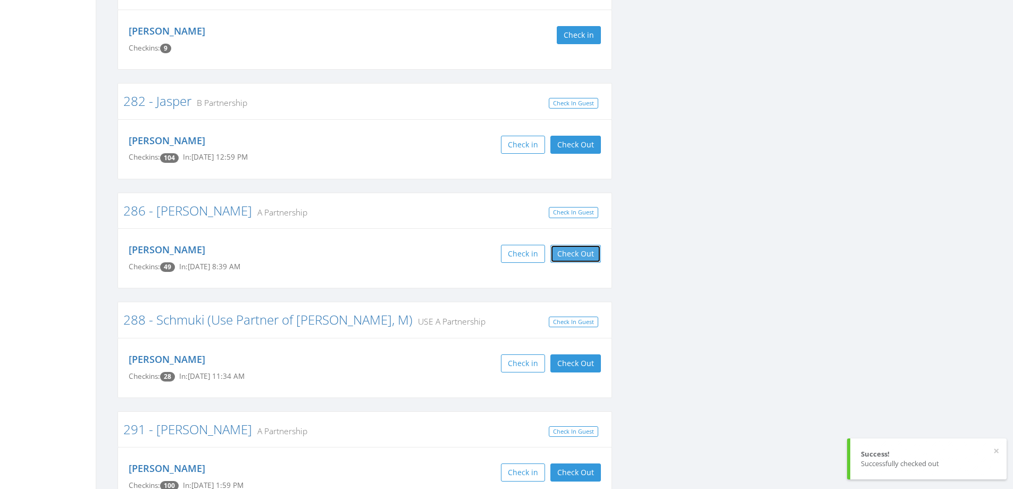
click at [564, 245] on button "Check Out" at bounding box center [576, 254] width 51 height 18
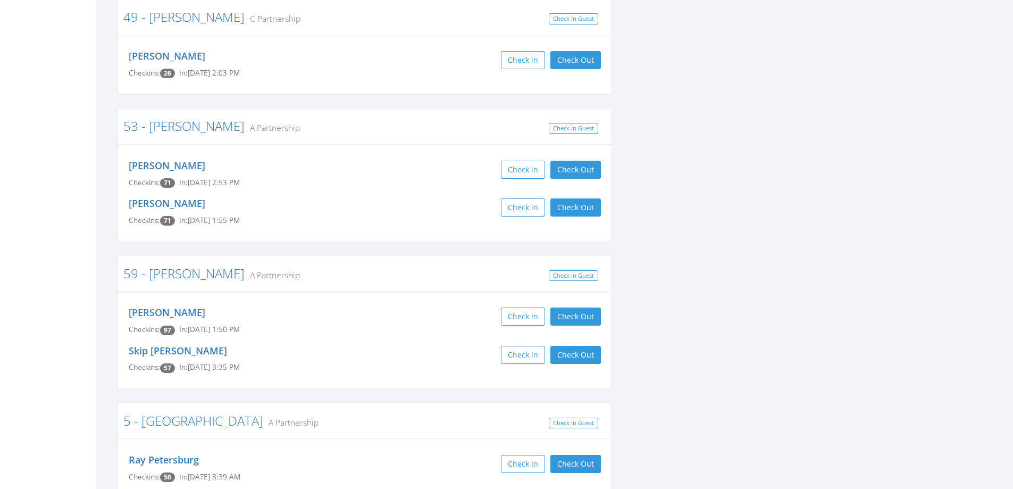
scroll to position [5267, 0]
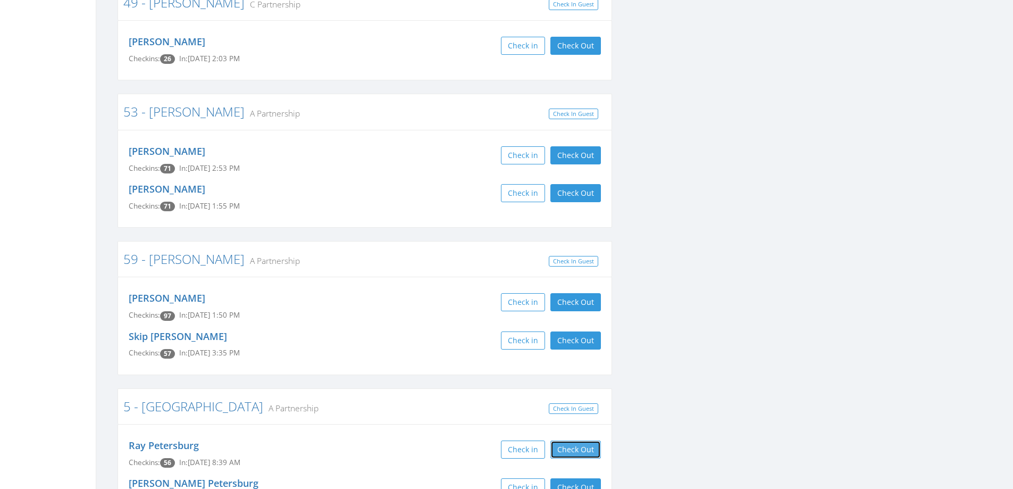
click at [587, 441] on button "Check Out" at bounding box center [576, 450] width 51 height 18
click at [578, 478] on button "Check Out" at bounding box center [576, 487] width 51 height 18
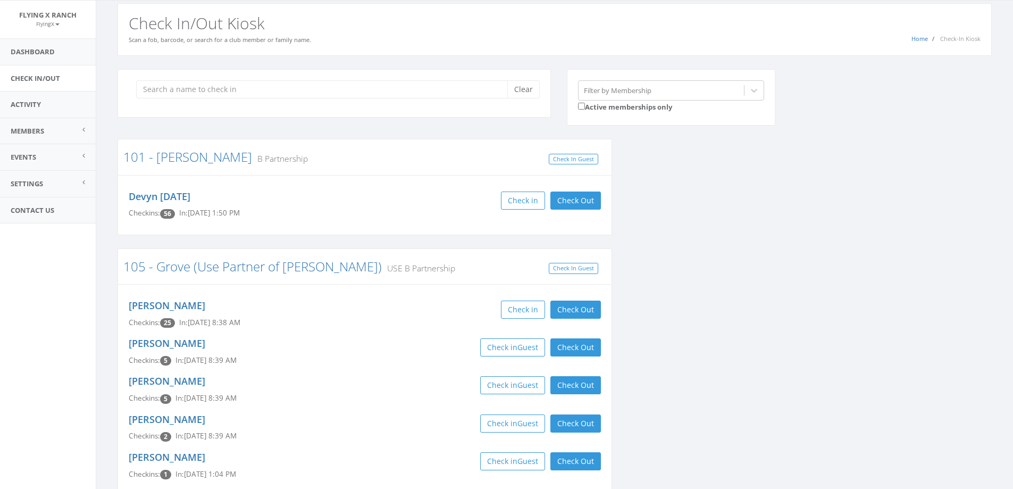
scroll to position [0, 0]
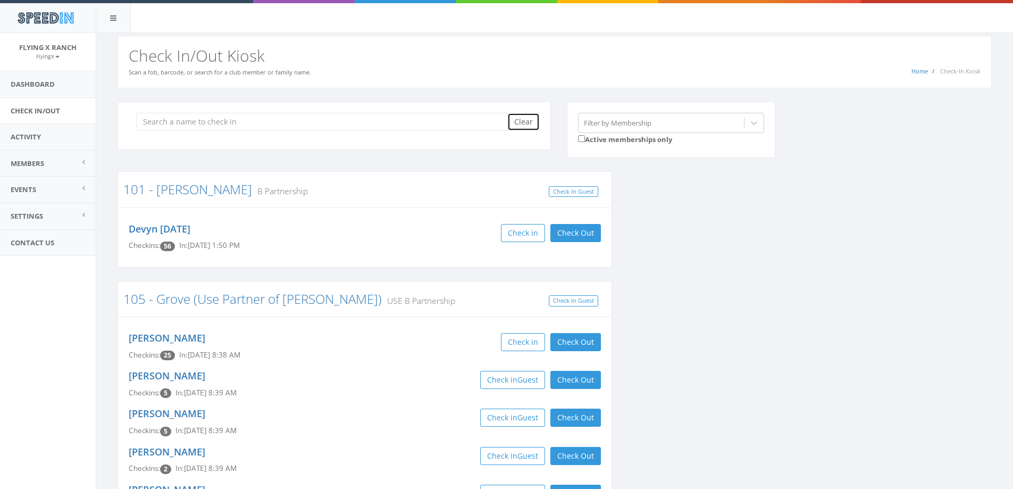
click at [530, 124] on button "Clear" at bounding box center [524, 122] width 32 height 18
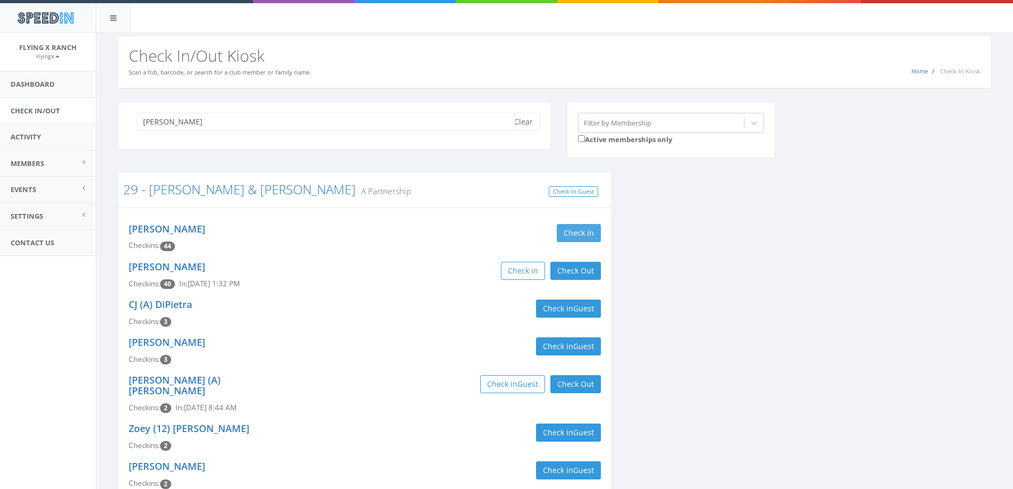
type input "benshoof"
click at [574, 227] on button "Check in" at bounding box center [579, 233] width 44 height 18
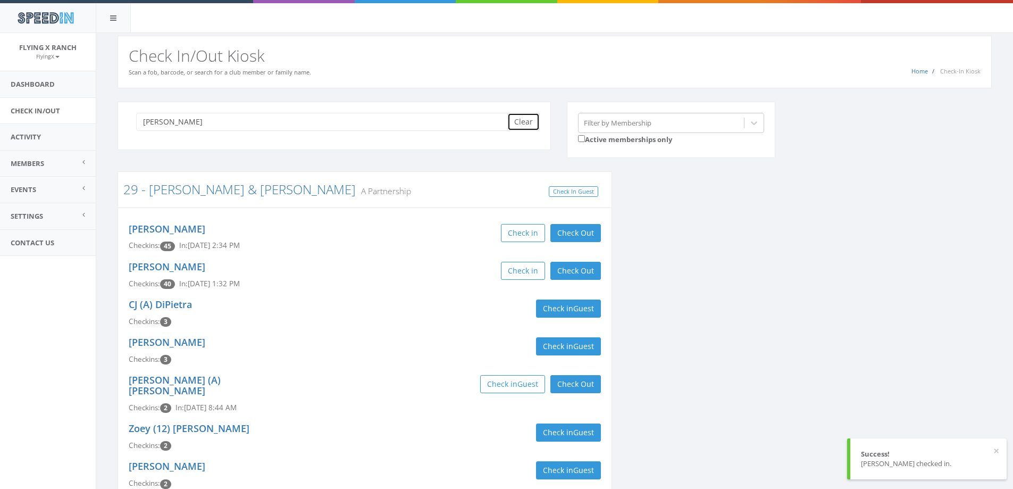
click at [523, 128] on button "Clear" at bounding box center [524, 122] width 32 height 18
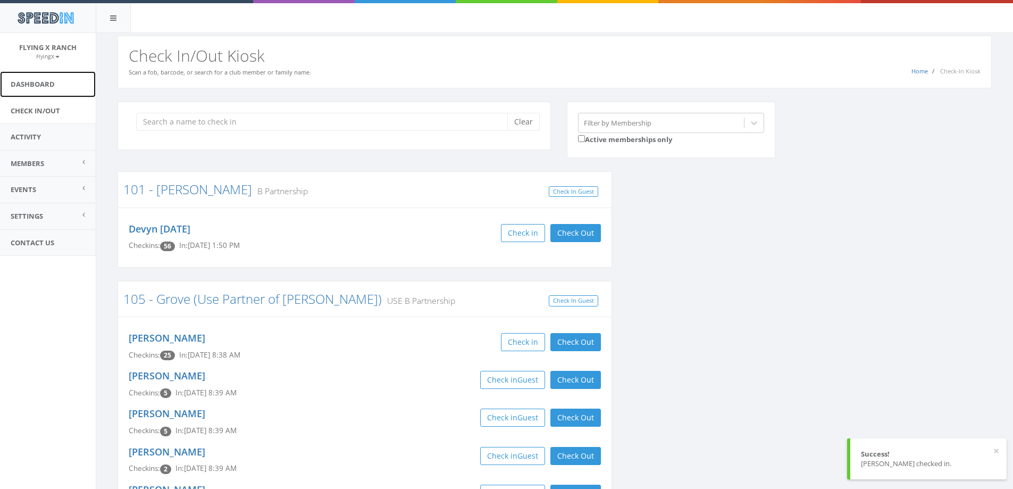
click at [37, 85] on link "Dashboard" at bounding box center [48, 84] width 96 height 26
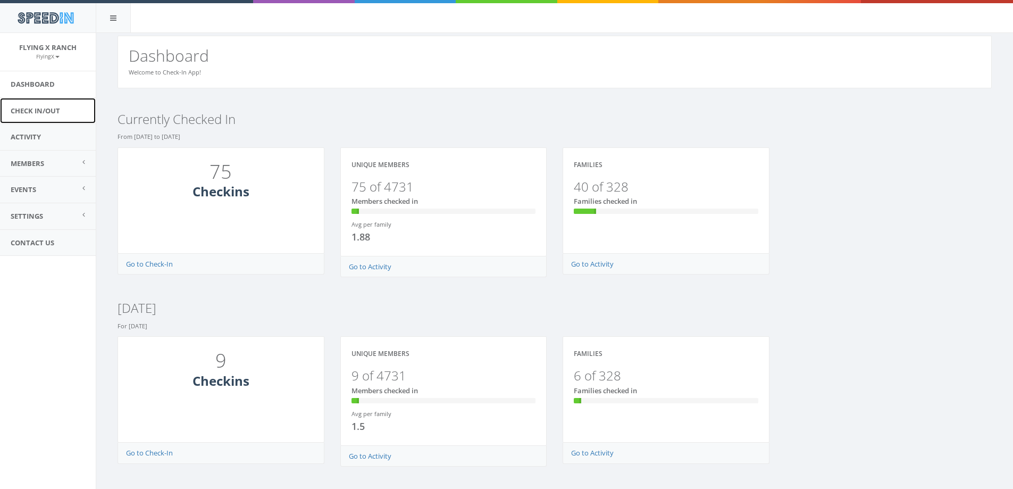
click at [41, 106] on link "Check In/Out" at bounding box center [48, 111] width 96 height 26
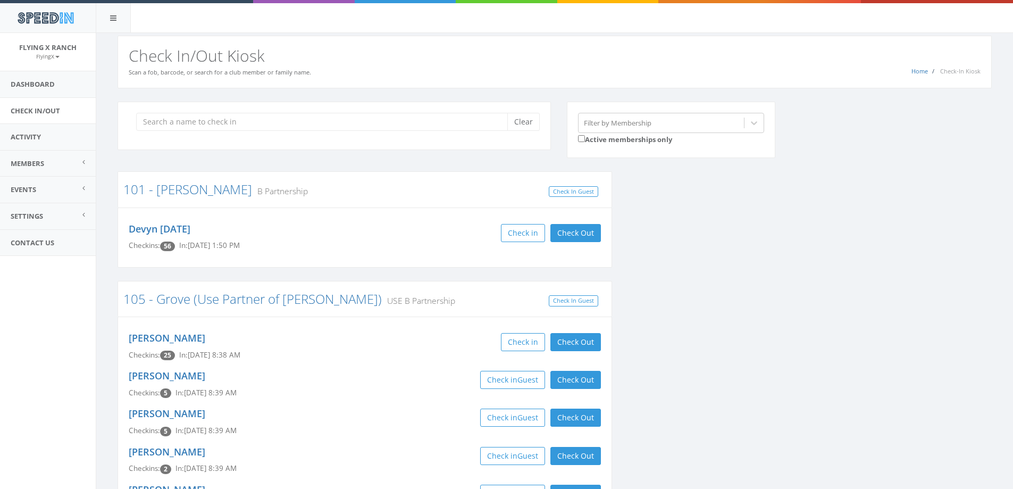
click at [420, 78] on div "Home Check-In Kiosk Check In/Out Kiosk Scan a fob, barcode, or search for a clu…" at bounding box center [555, 62] width 875 height 53
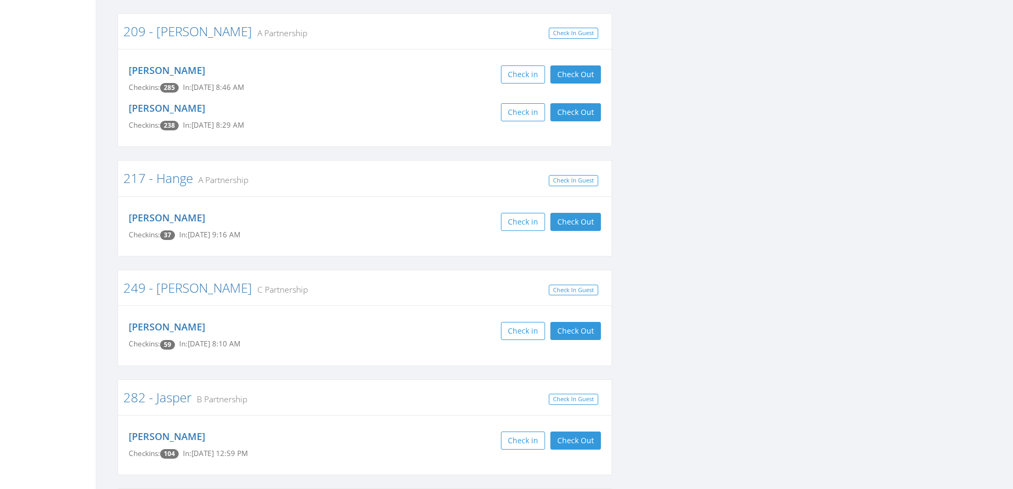
scroll to position [2991, 0]
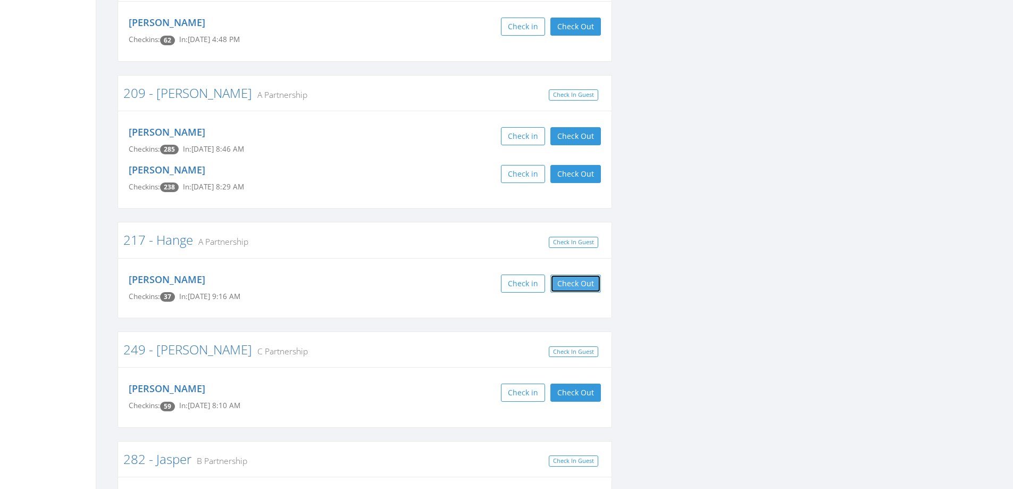
click at [564, 275] on button "Check Out" at bounding box center [576, 284] width 51 height 18
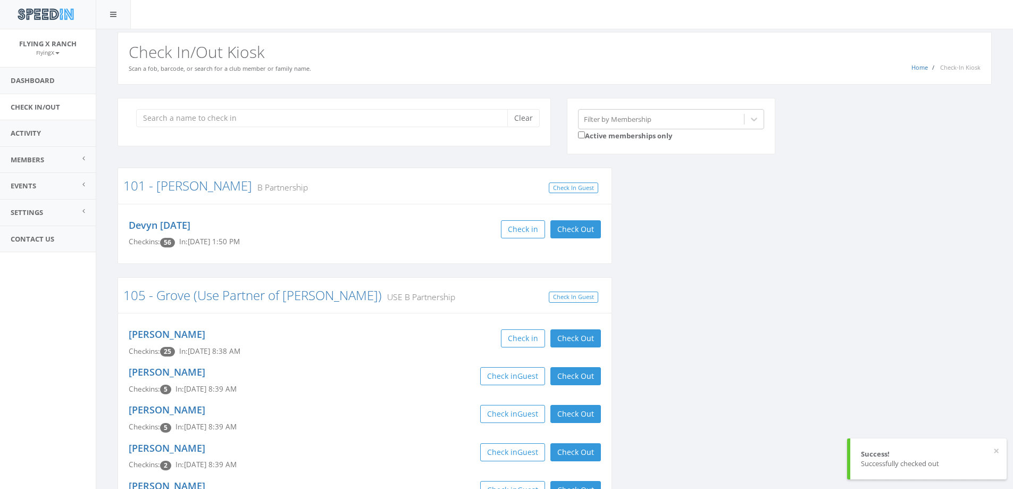
scroll to position [0, 0]
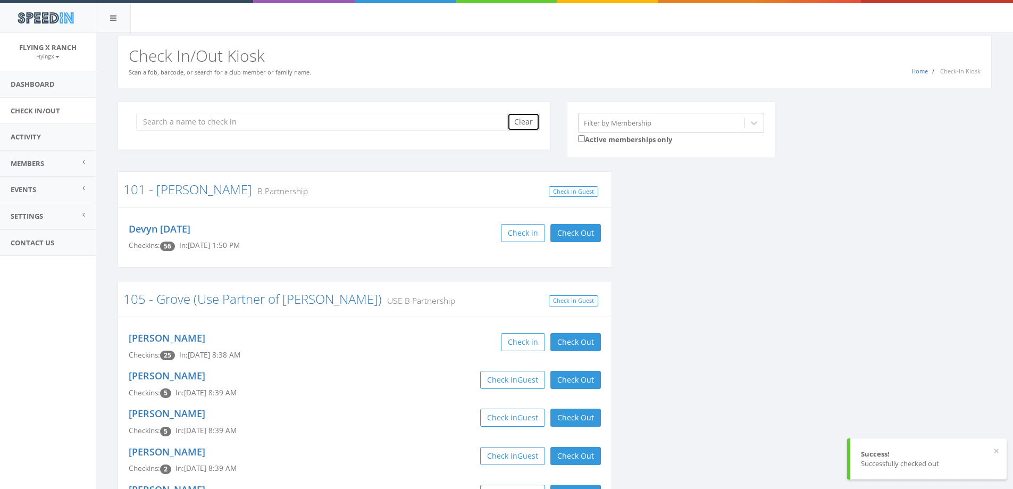
click at [521, 119] on button "Clear" at bounding box center [524, 122] width 32 height 18
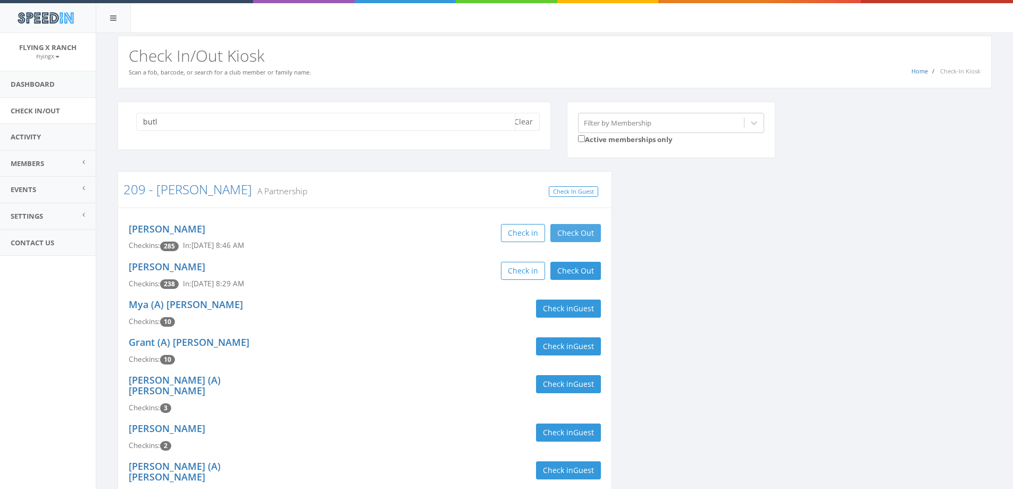
type input "butl"
click at [581, 235] on button "Check Out" at bounding box center [576, 233] width 51 height 18
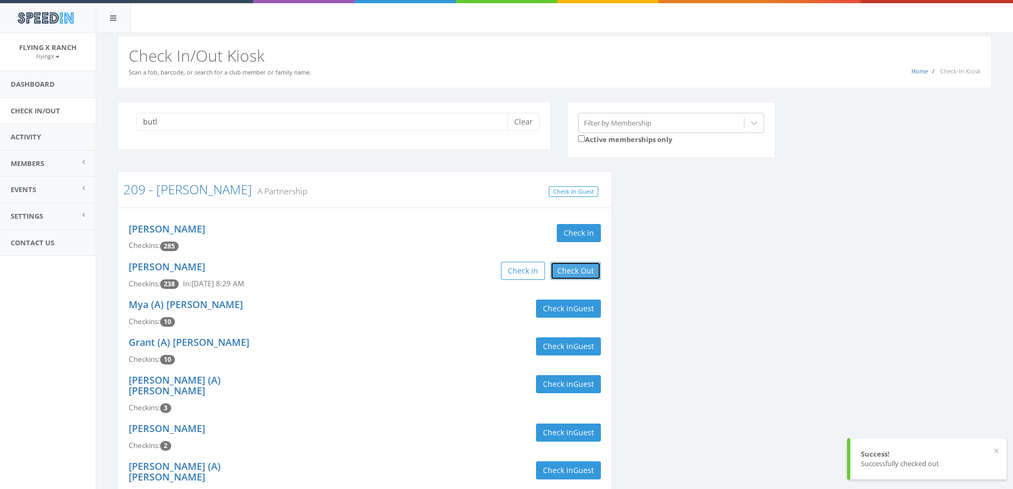
click at [574, 271] on button "Check Out" at bounding box center [576, 271] width 51 height 18
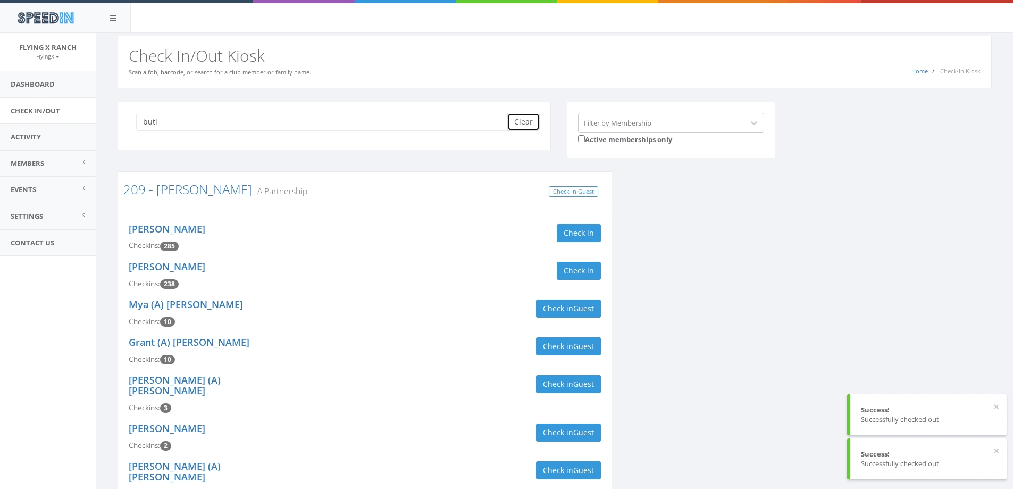
click at [516, 118] on button "Clear" at bounding box center [524, 122] width 32 height 18
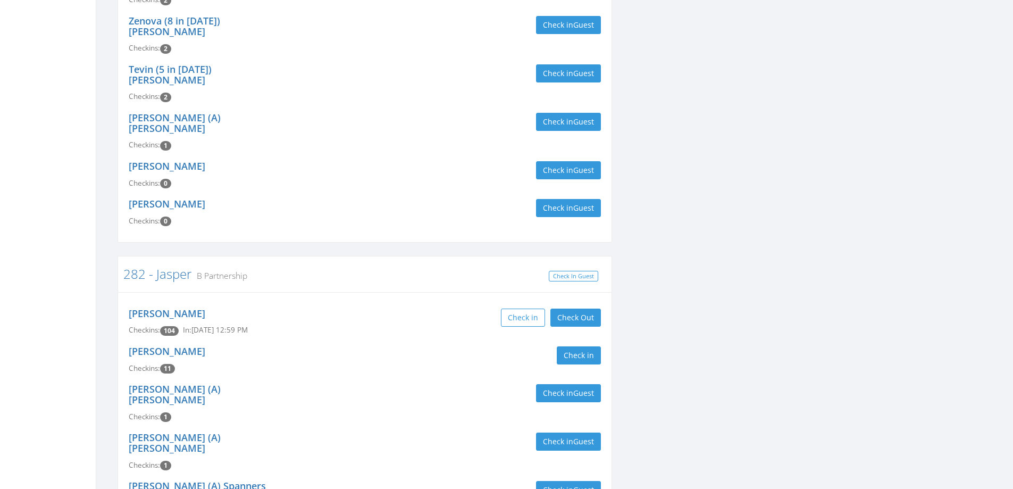
scroll to position [479, 0]
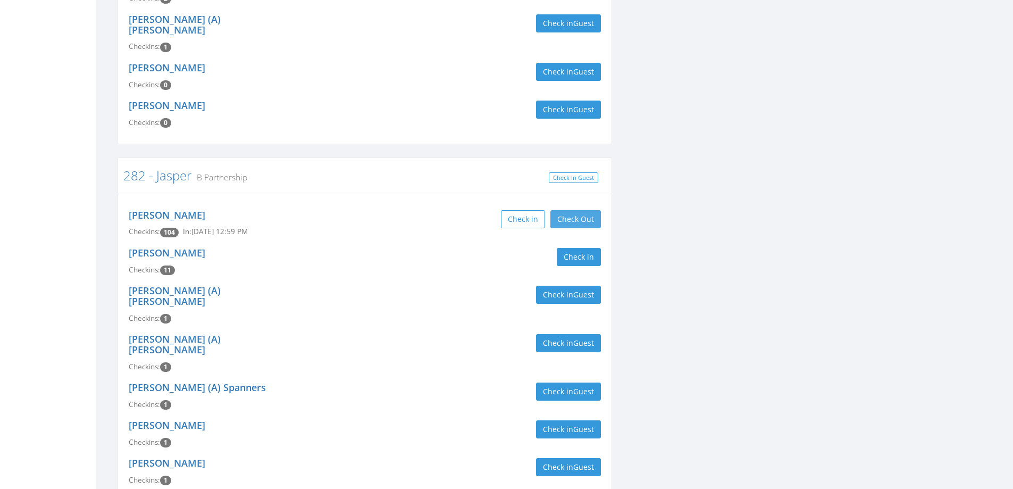
type input "jasper"
click at [590, 210] on button "Check Out" at bounding box center [576, 219] width 51 height 18
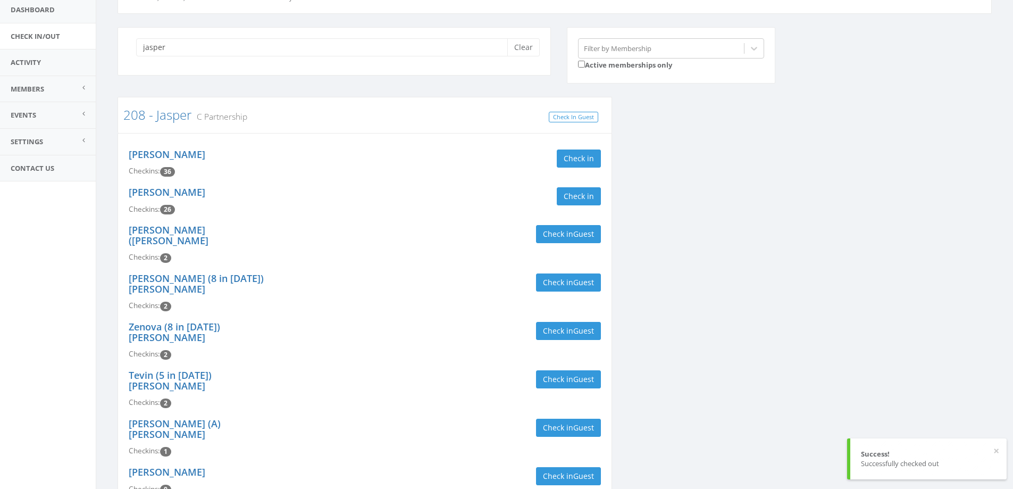
scroll to position [0, 0]
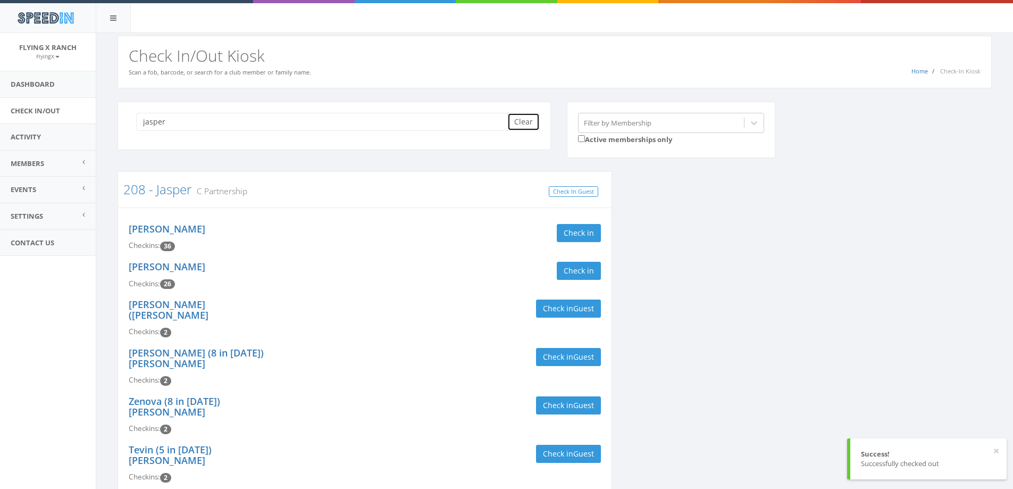
click at [523, 124] on button "Clear" at bounding box center [524, 122] width 32 height 18
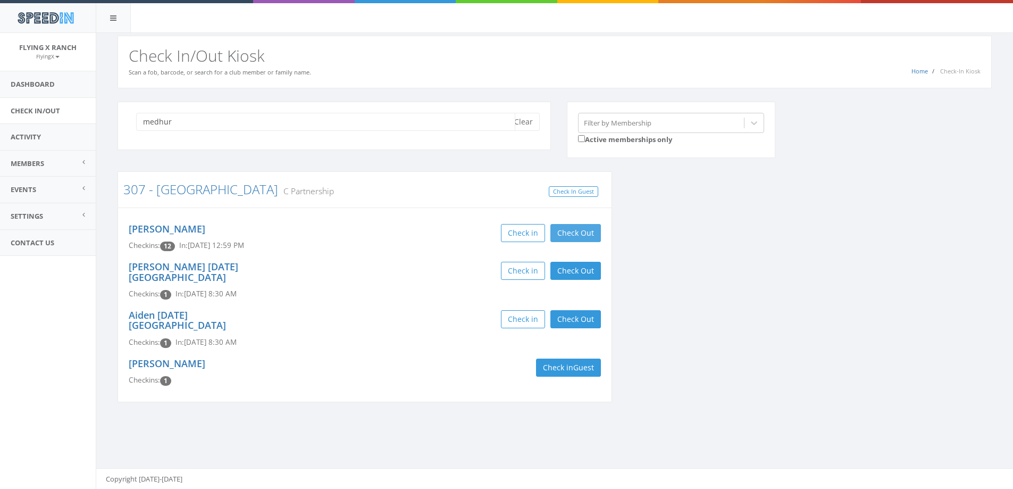
type input "medhur"
click at [569, 239] on button "Check Out" at bounding box center [576, 233] width 51 height 18
click at [569, 275] on button "Check Out" at bounding box center [576, 271] width 51 height 18
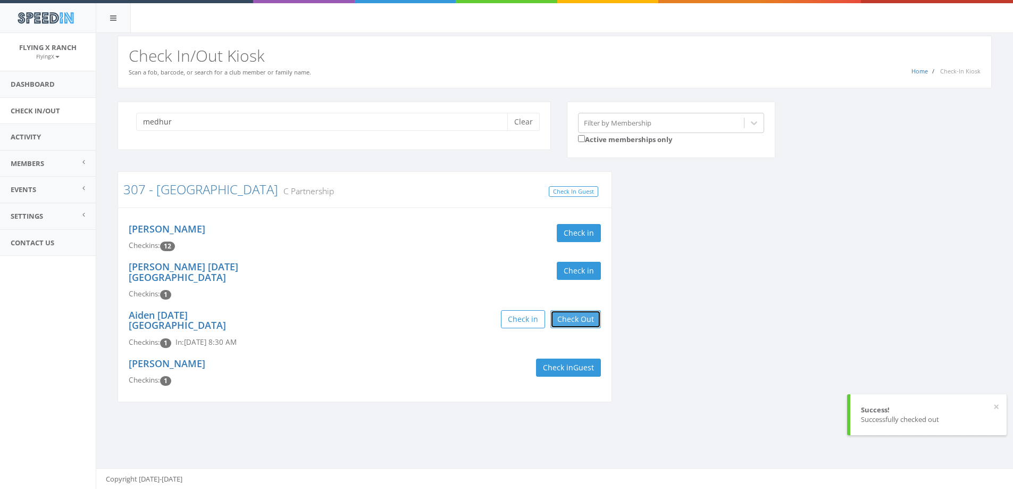
click at [576, 310] on button "Check Out" at bounding box center [576, 319] width 51 height 18
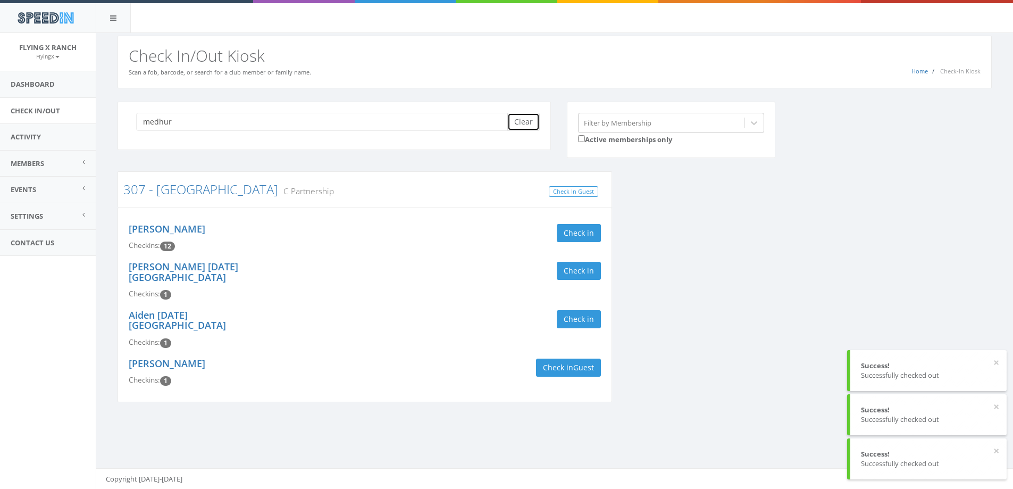
click at [522, 122] on button "Clear" at bounding box center [524, 122] width 32 height 18
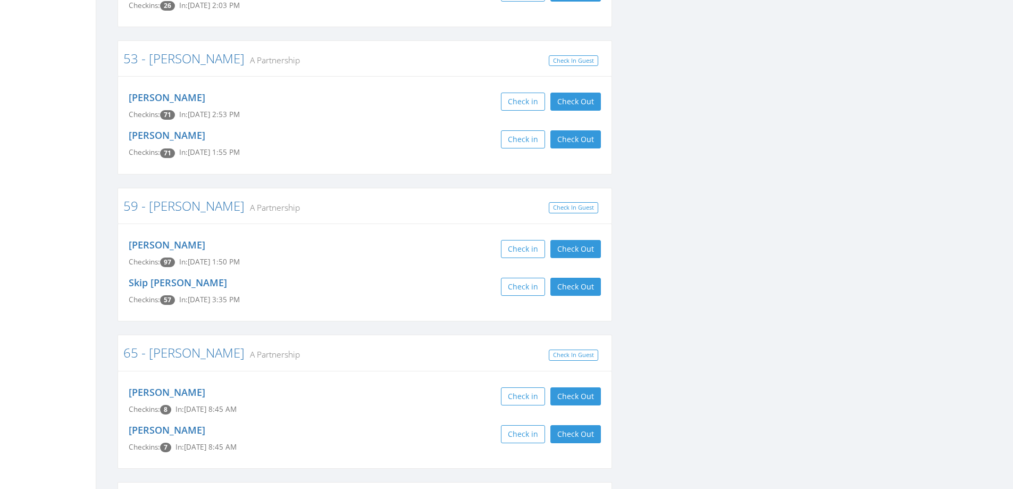
scroll to position [4575, 0]
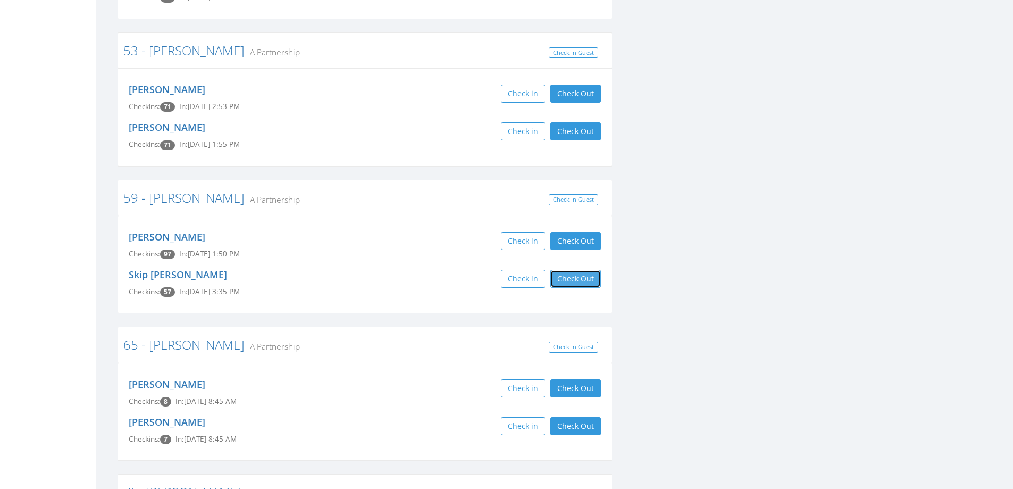
click at [562, 270] on button "Check Out" at bounding box center [576, 279] width 51 height 18
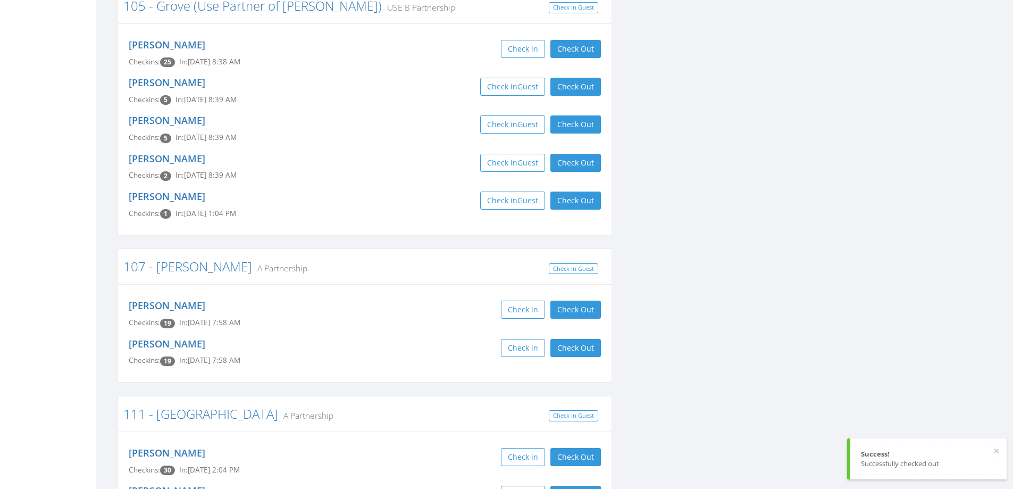
scroll to position [0, 0]
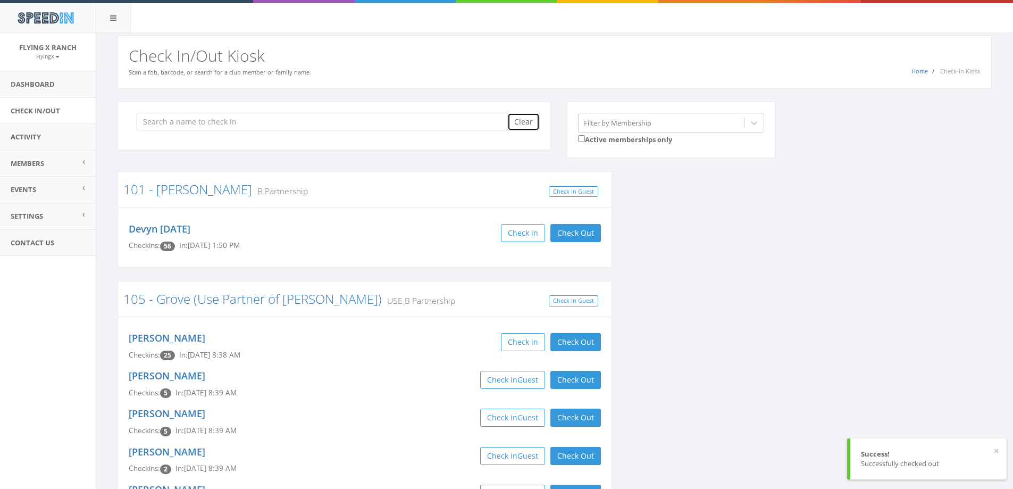
click at [517, 127] on button "Clear" at bounding box center [524, 122] width 32 height 18
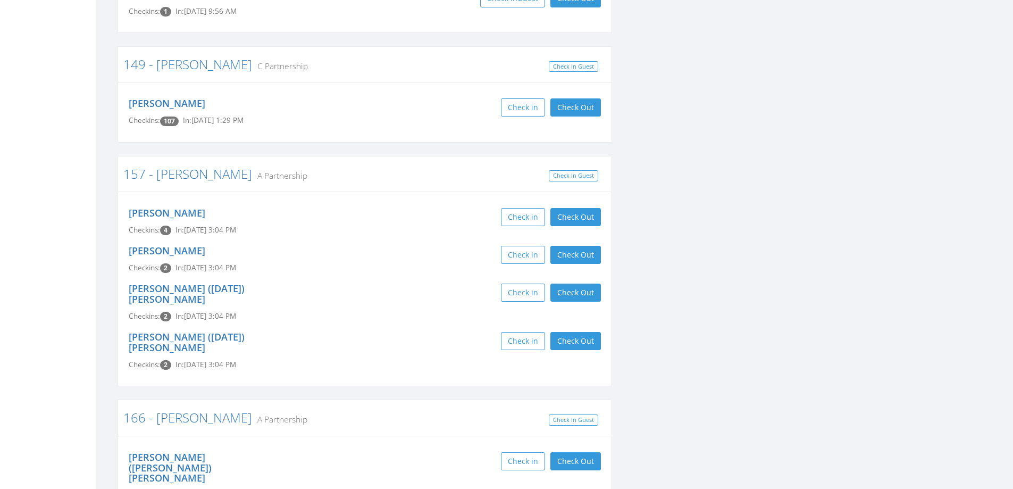
scroll to position [1330, 0]
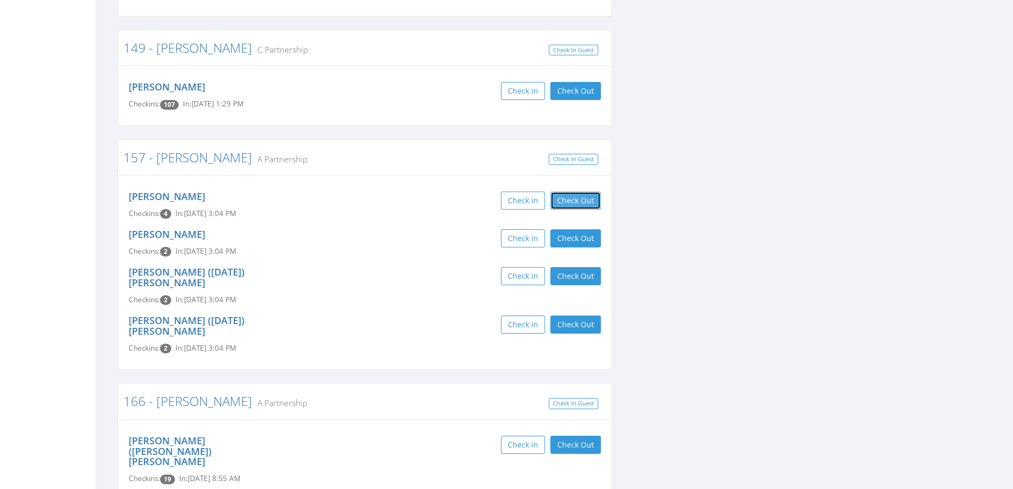
click at [577, 192] on button "Check Out" at bounding box center [576, 201] width 51 height 18
click at [577, 229] on button "Check Out" at bounding box center [576, 238] width 51 height 18
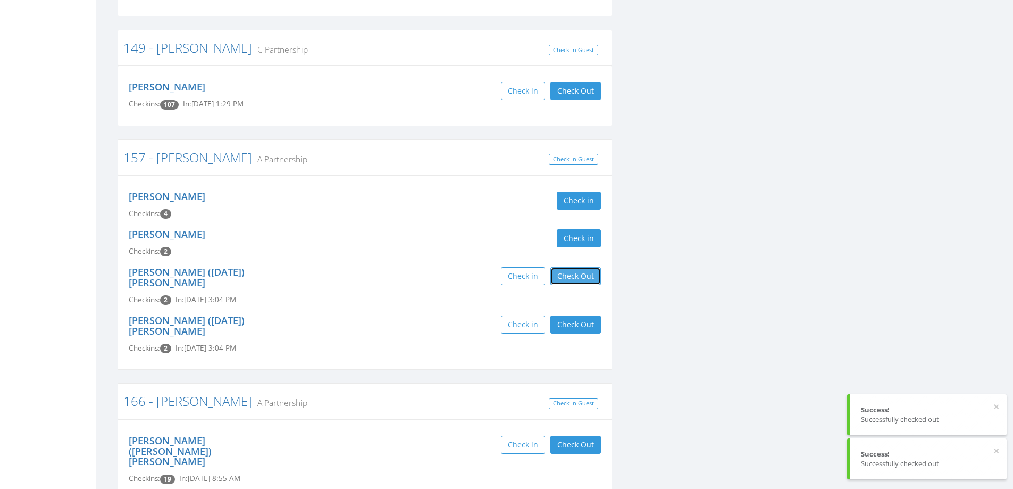
click at [569, 267] on button "Check Out" at bounding box center [576, 276] width 51 height 18
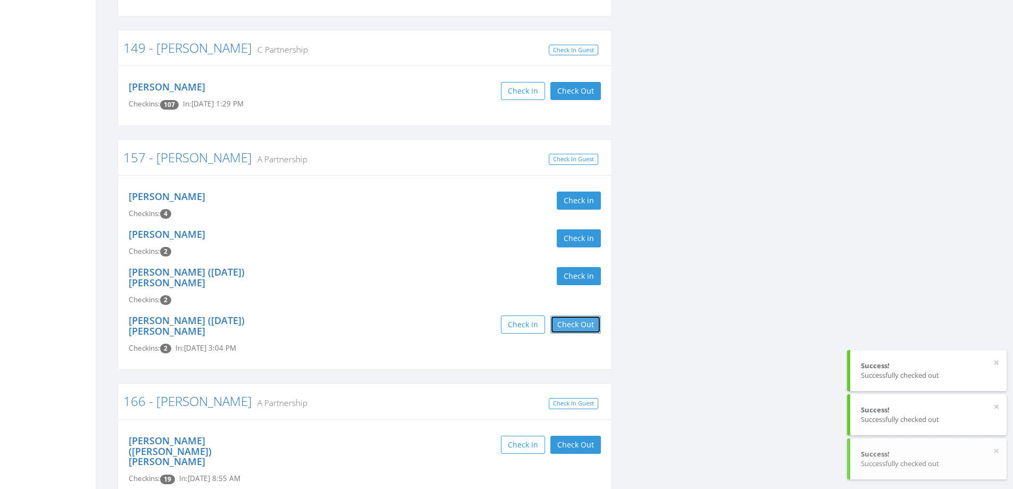
click at [569, 315] on button "Check Out" at bounding box center [576, 324] width 51 height 18
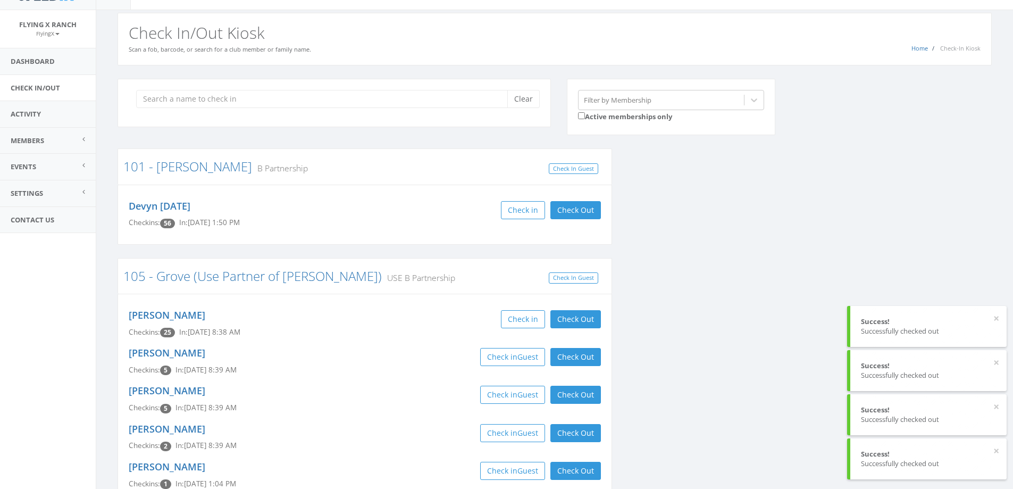
scroll to position [0, 0]
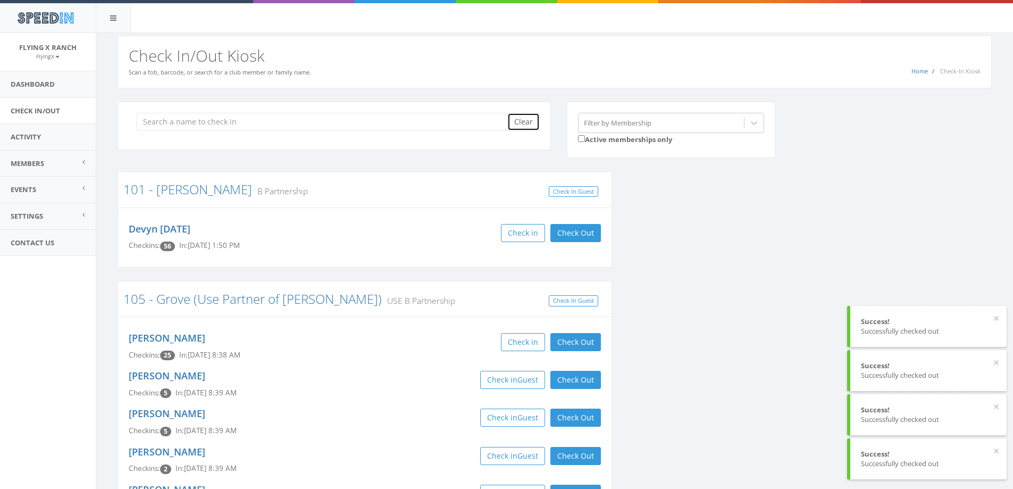
click at [518, 123] on button "Clear" at bounding box center [524, 122] width 32 height 18
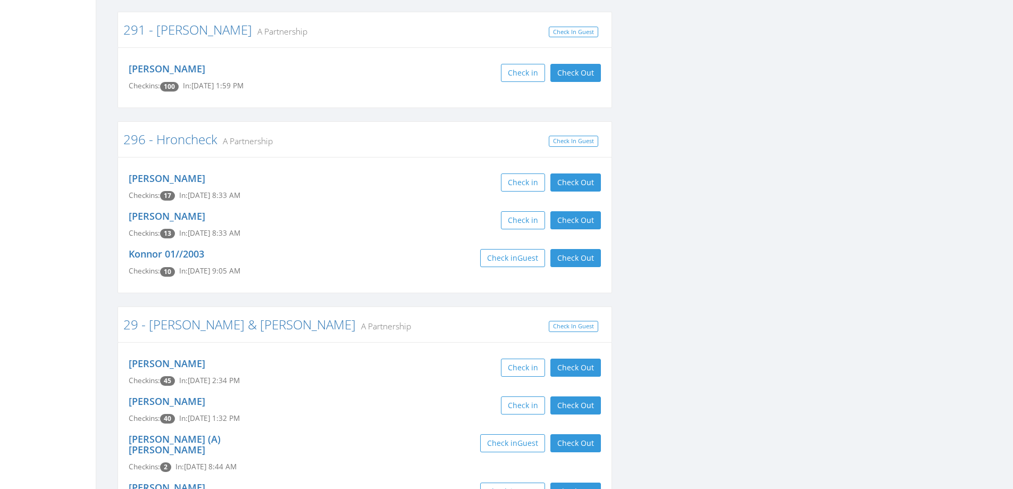
scroll to position [3032, 0]
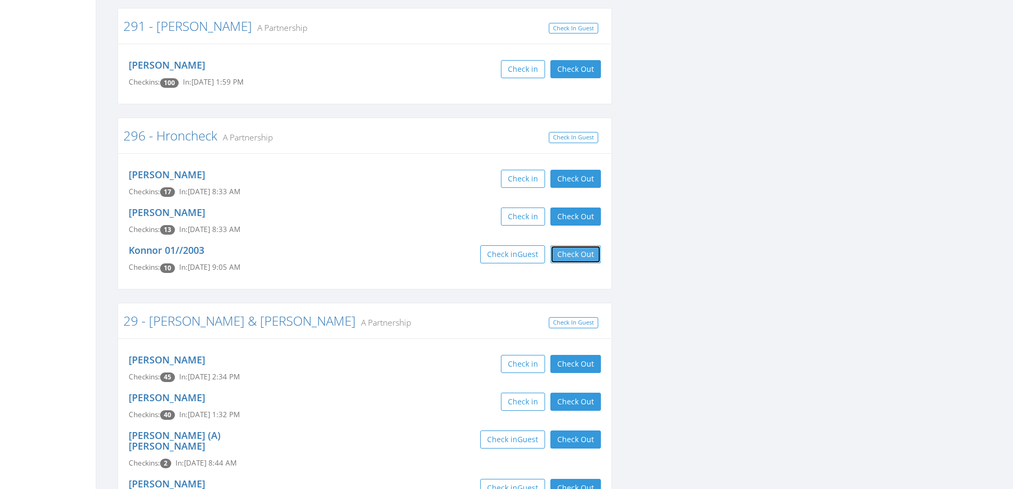
click at [592, 245] on button "Check Out" at bounding box center [576, 254] width 51 height 18
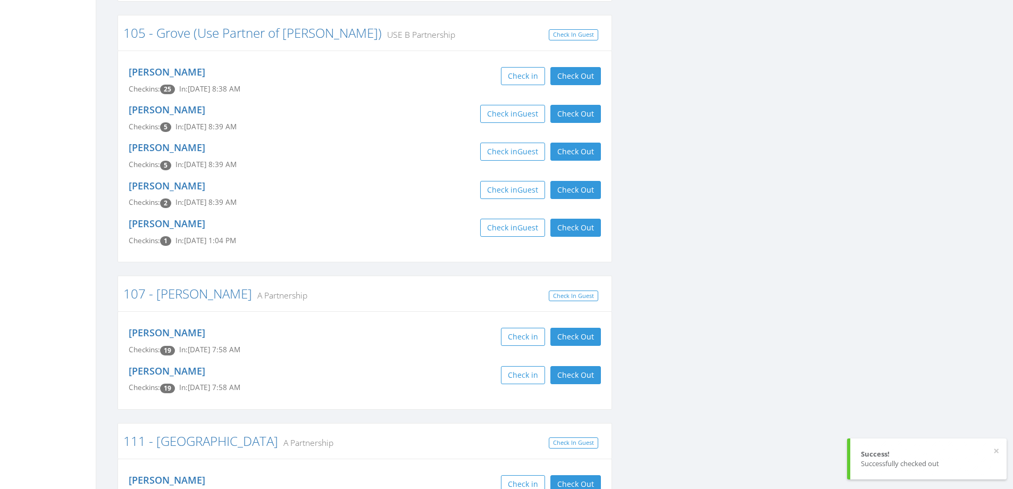
scroll to position [0, 0]
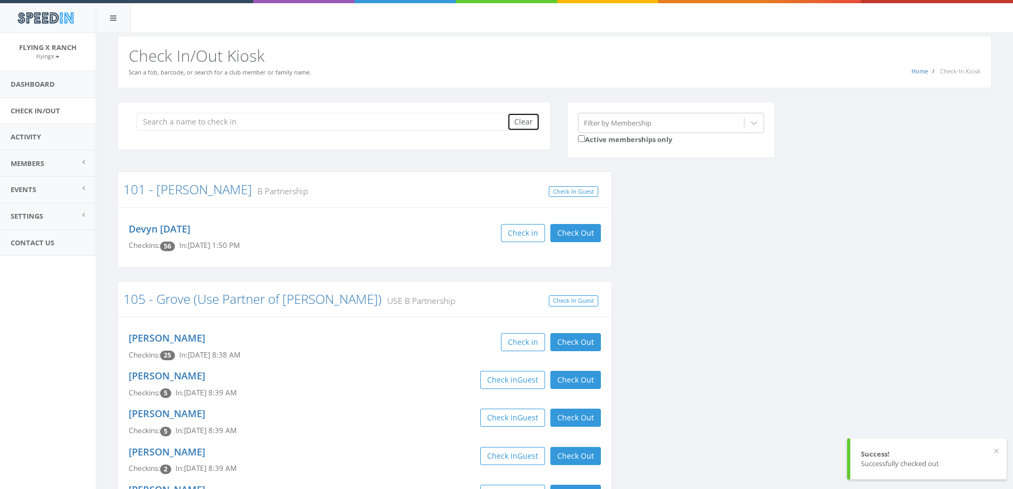
click at [517, 123] on button "Clear" at bounding box center [524, 122] width 32 height 18
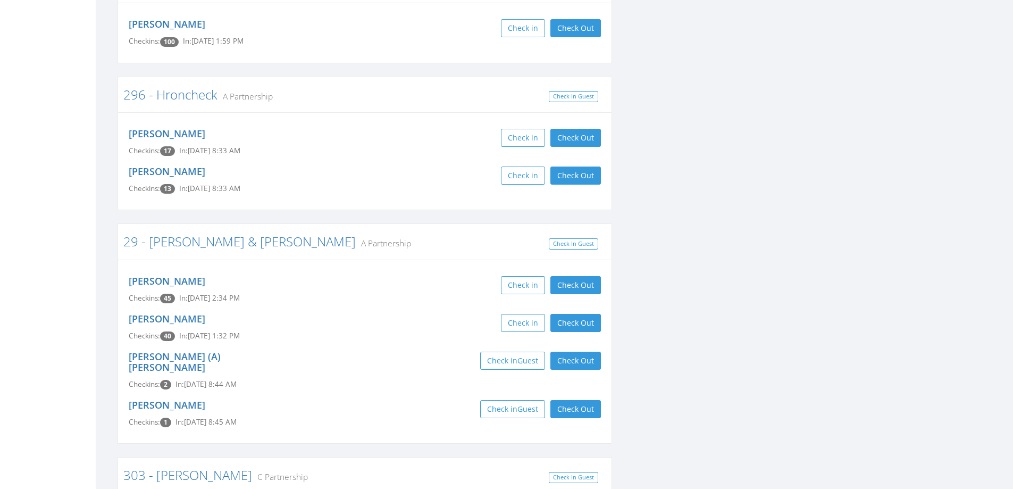
scroll to position [3245, 0]
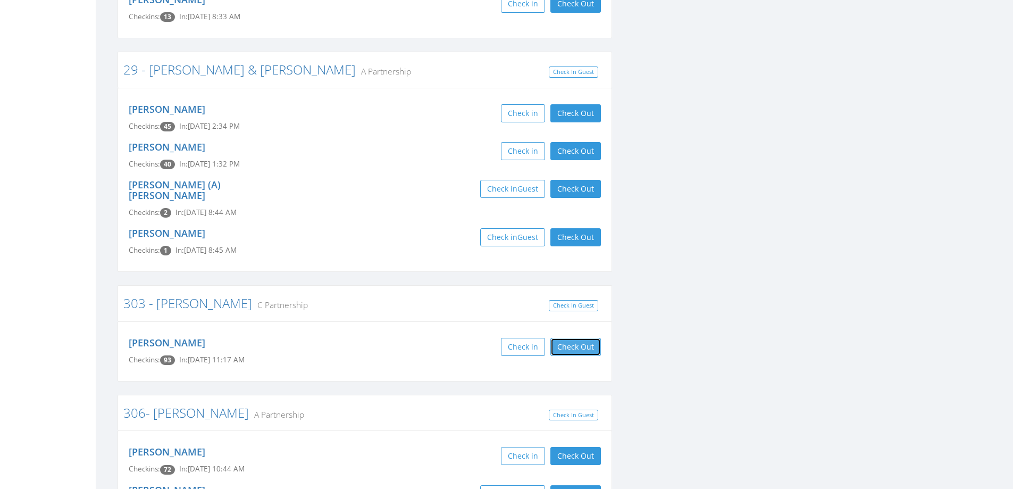
click at [562, 338] on button "Check Out" at bounding box center [576, 347] width 51 height 18
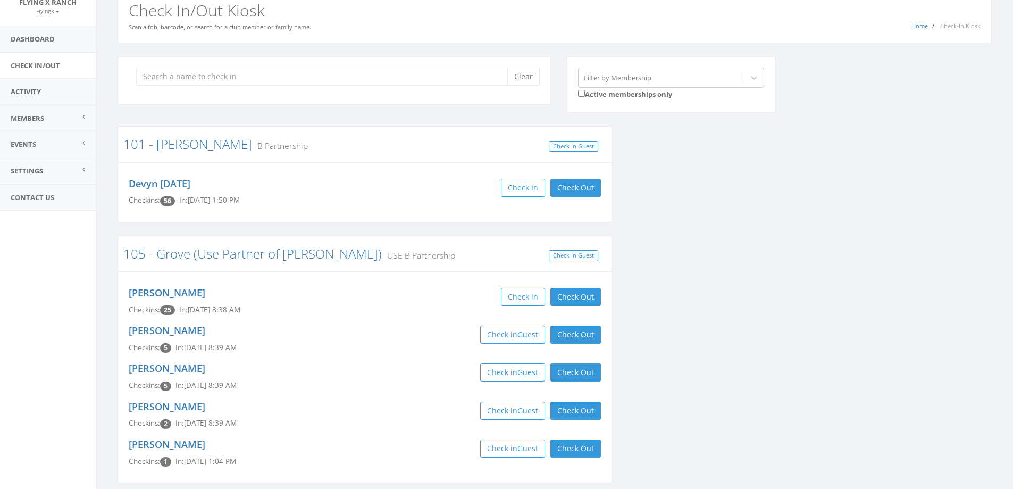
scroll to position [0, 0]
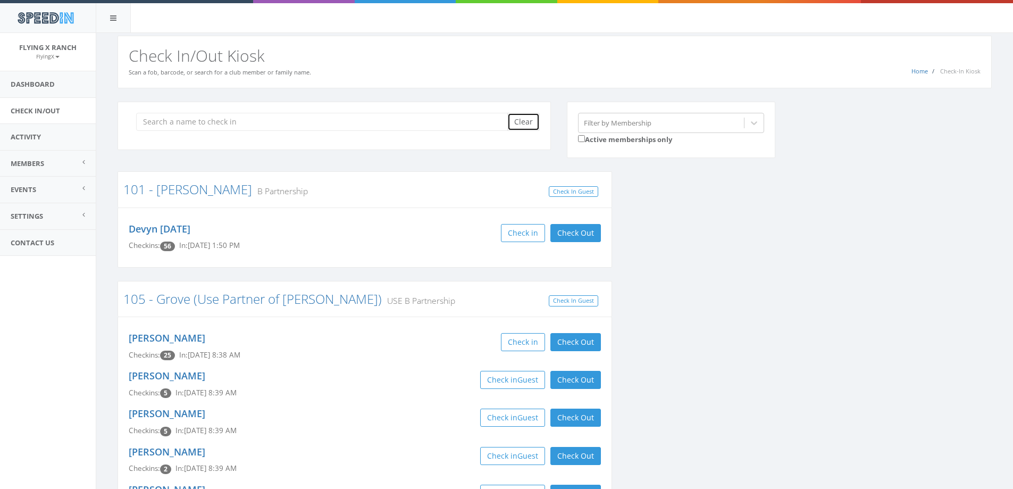
click at [526, 119] on button "Clear" at bounding box center [524, 122] width 32 height 18
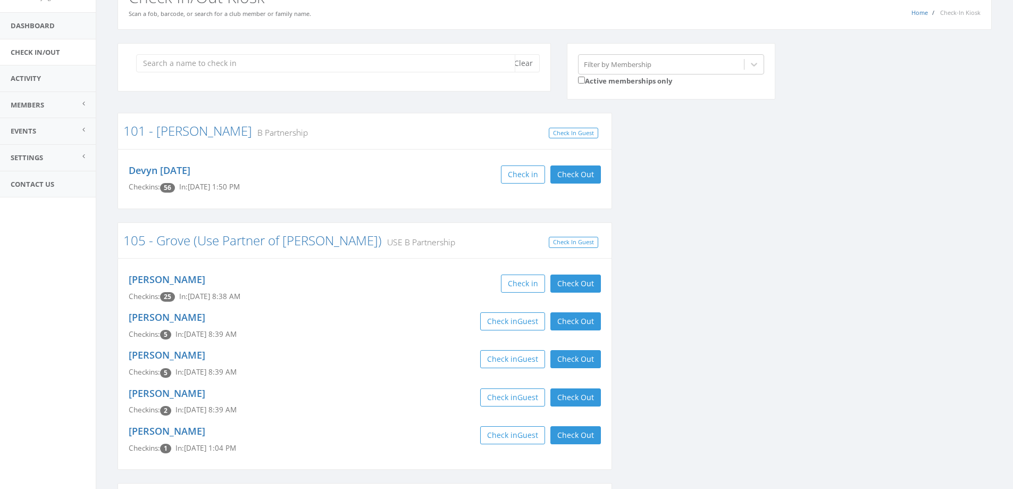
scroll to position [213, 0]
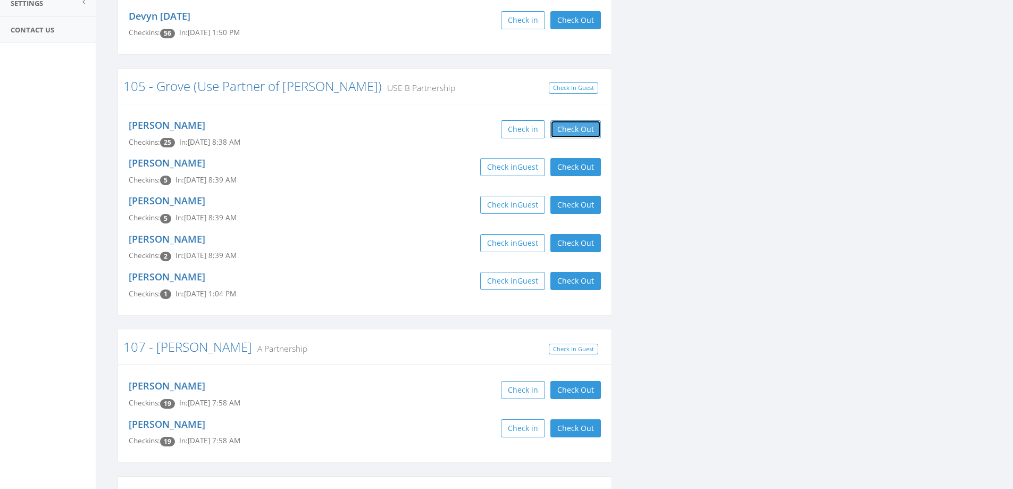
click at [580, 128] on button "Check Out" at bounding box center [576, 129] width 51 height 18
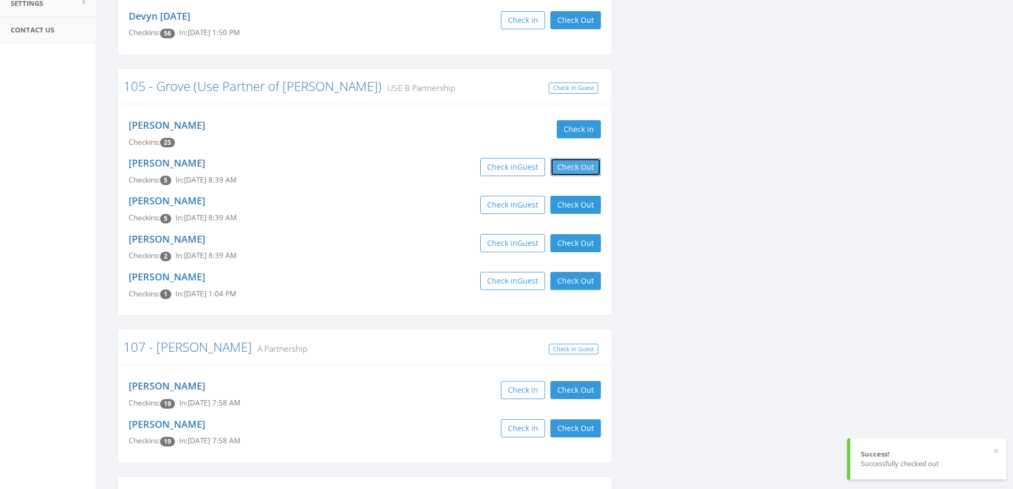
click at [581, 166] on button "Check Out" at bounding box center [576, 167] width 51 height 18
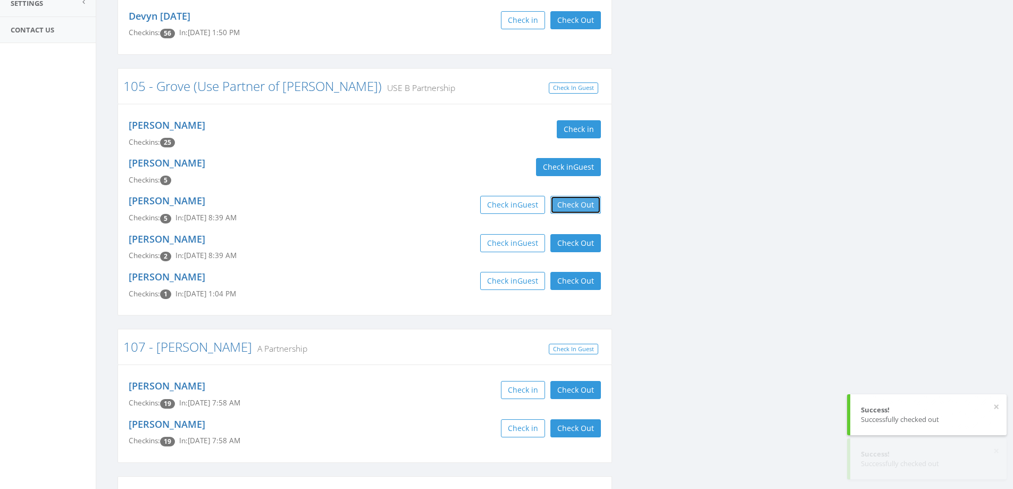
click at [586, 200] on button "Check Out" at bounding box center [576, 205] width 51 height 18
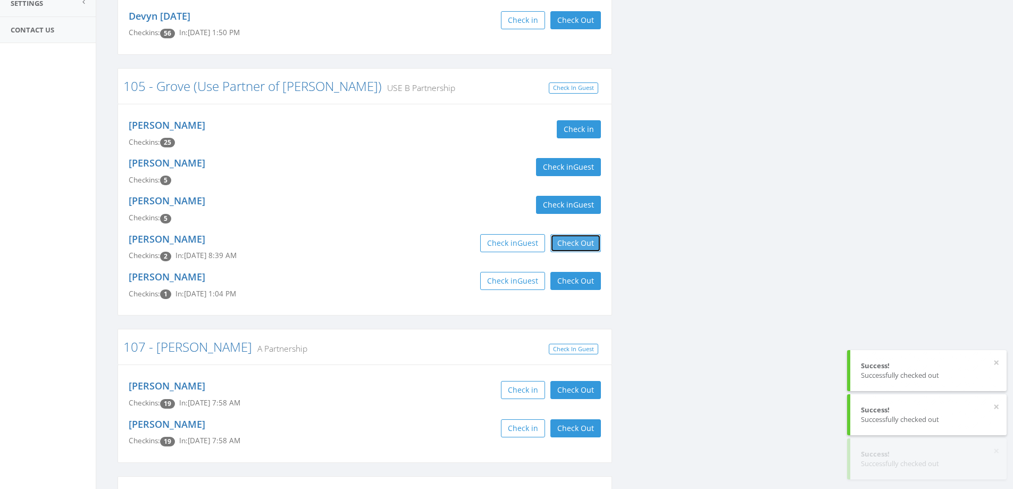
click at [592, 238] on button "Check Out" at bounding box center [576, 243] width 51 height 18
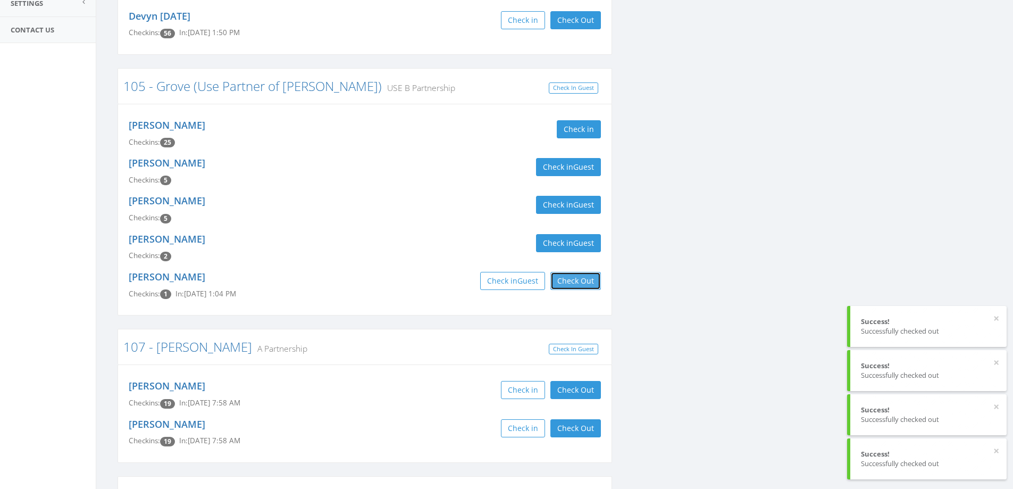
click at [587, 276] on button "Check Out" at bounding box center [576, 281] width 51 height 18
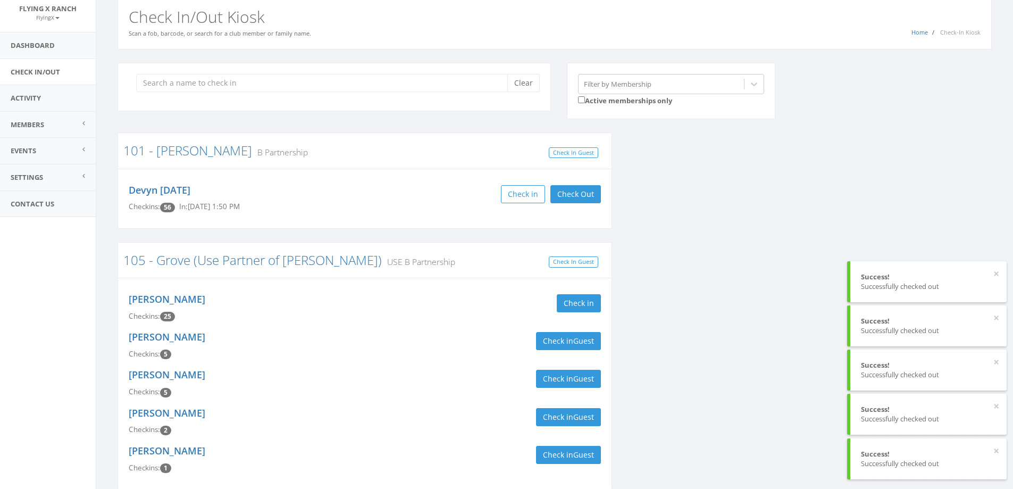
scroll to position [0, 0]
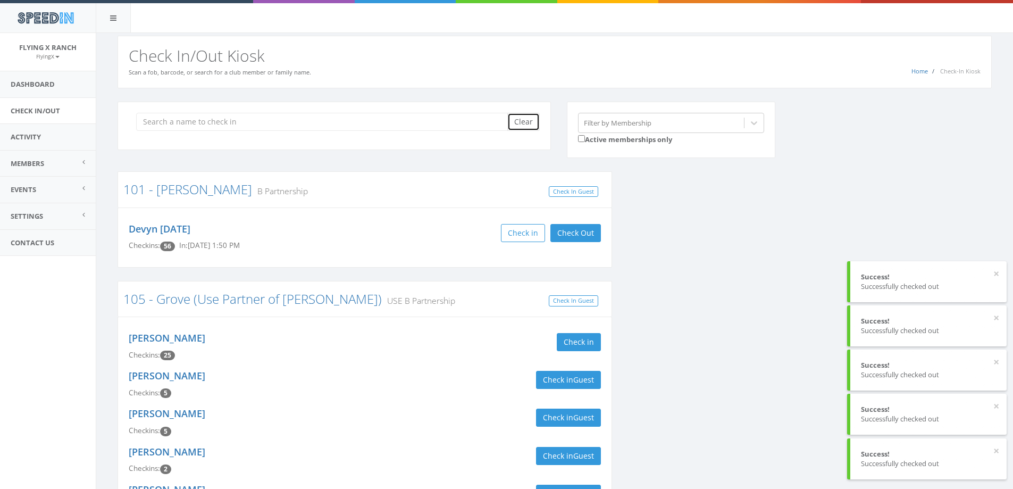
click at [534, 120] on button "Clear" at bounding box center [524, 122] width 32 height 18
